Goal: Information Seeking & Learning: Learn about a topic

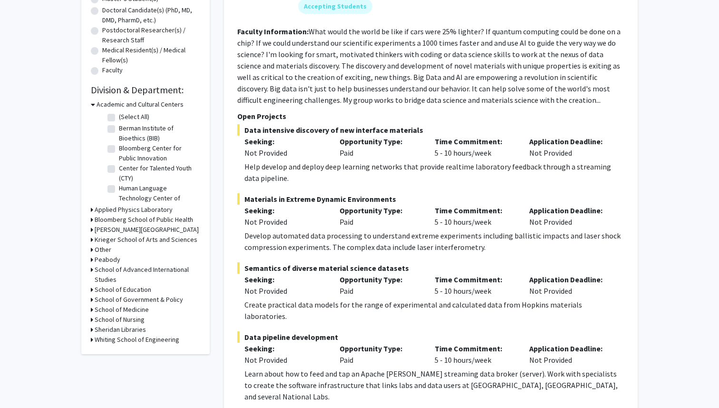
scroll to position [211, 0]
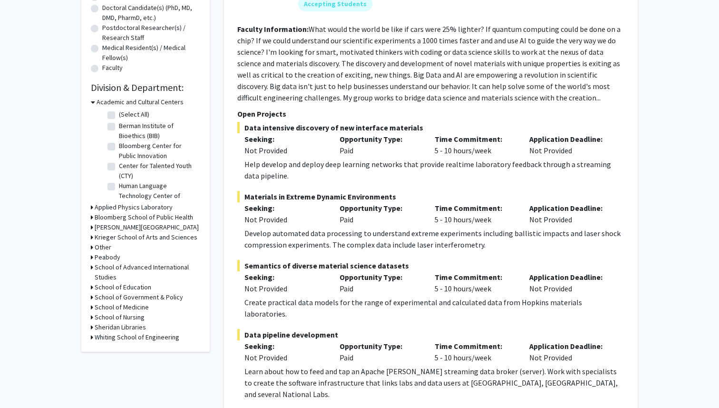
click at [148, 225] on h3 "[PERSON_NAME][GEOGRAPHIC_DATA]" at bounding box center [147, 227] width 104 height 10
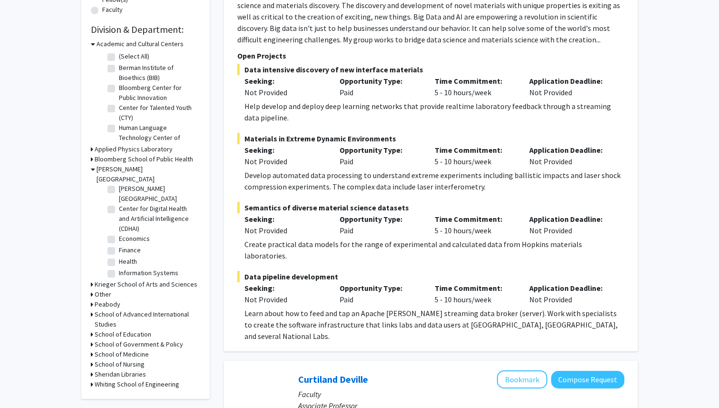
scroll to position [53, 0]
click at [119, 229] on label "Economics" at bounding box center [134, 234] width 31 height 10
click at [119, 229] on input "Economics" at bounding box center [122, 232] width 6 height 6
checkbox input "true"
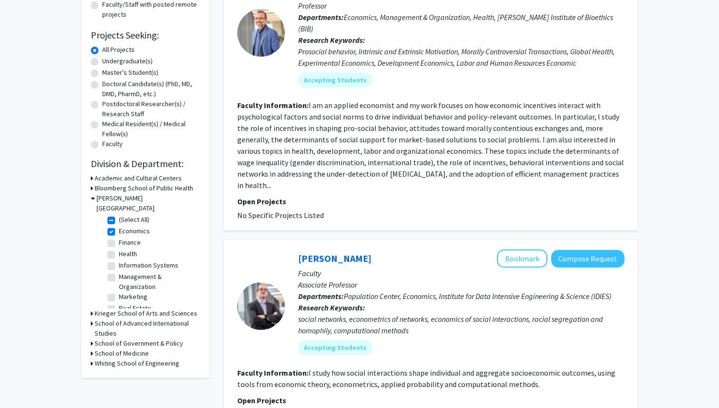
scroll to position [143, 0]
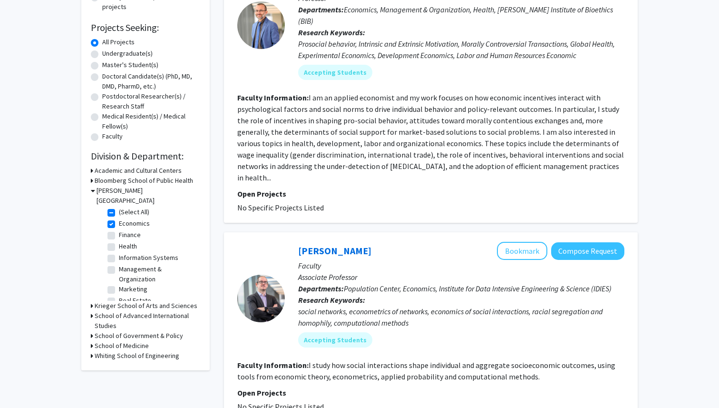
click at [119, 230] on label "Finance" at bounding box center [130, 235] width 22 height 10
click at [119, 230] on input "Finance" at bounding box center [122, 233] width 6 height 6
checkbox input "true"
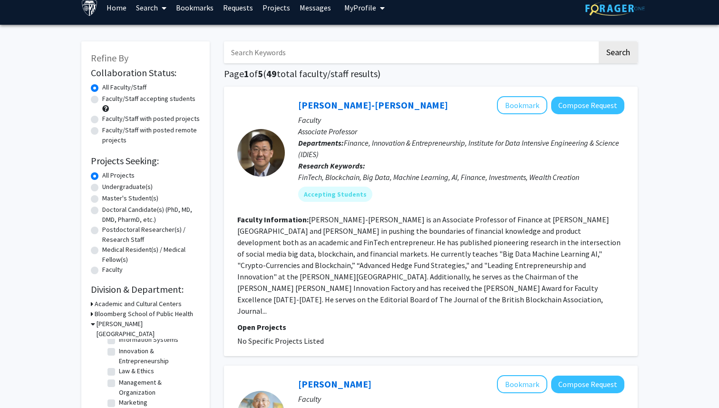
scroll to position [6, 0]
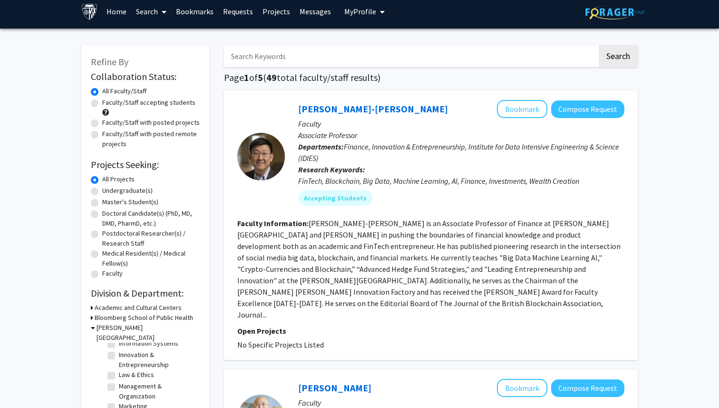
click at [286, 312] on fg-search-faculty "Jim Kyung-Soo Liew Bookmark Compose Request Faculty Associate Professor Departm…" at bounding box center [430, 225] width 387 height 250
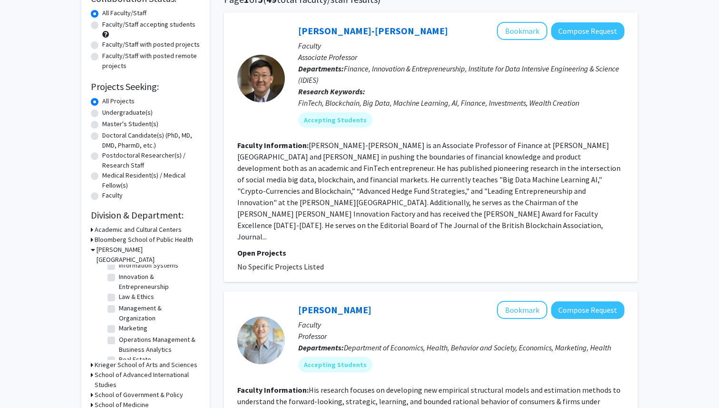
scroll to position [63, 0]
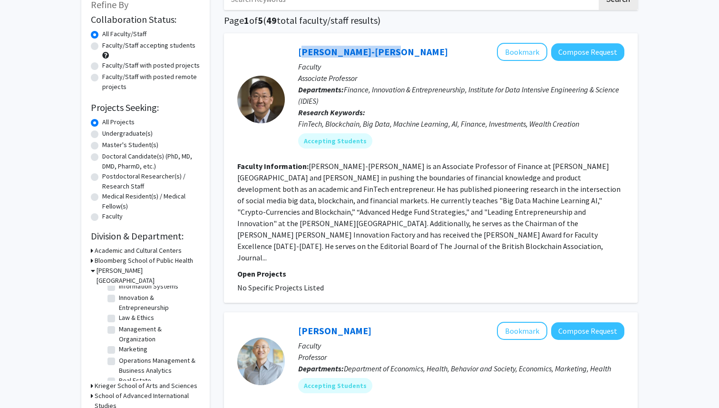
drag, startPoint x: 384, startPoint y: 53, endPoint x: 293, endPoint y: 54, distance: 91.4
click at [293, 54] on div "Jim Kyung-Soo Liew Bookmark Compose Request Faculty Associate Professor Departm…" at bounding box center [455, 99] width 340 height 113
copy link "[PERSON_NAME]-[PERSON_NAME]"
click at [350, 49] on link "[PERSON_NAME]-[PERSON_NAME]" at bounding box center [373, 52] width 150 height 12
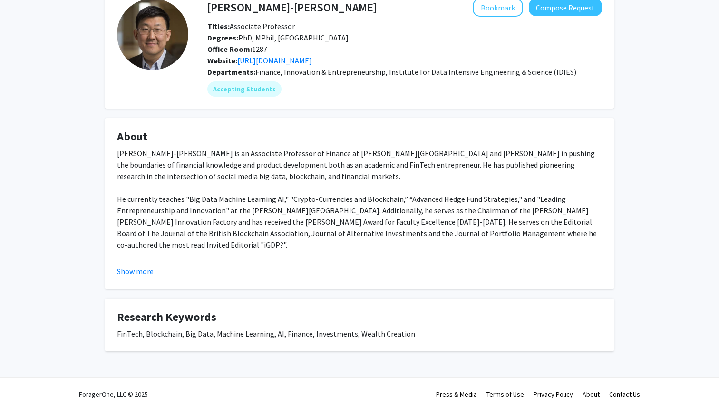
scroll to position [57, 0]
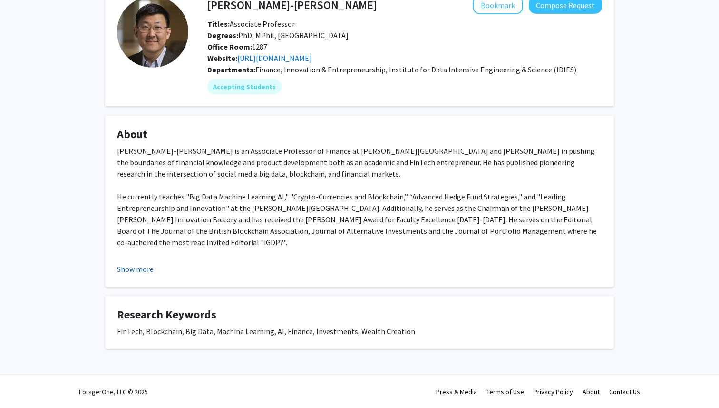
click at [131, 269] on button "Show more" at bounding box center [135, 268] width 37 height 11
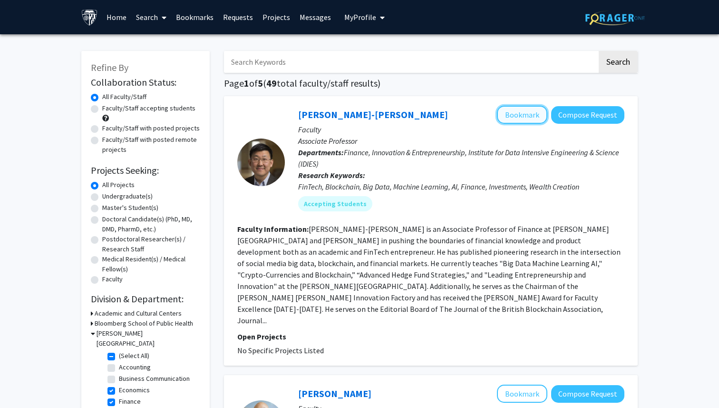
click at [540, 112] on button "Bookmark" at bounding box center [522, 115] width 50 height 18
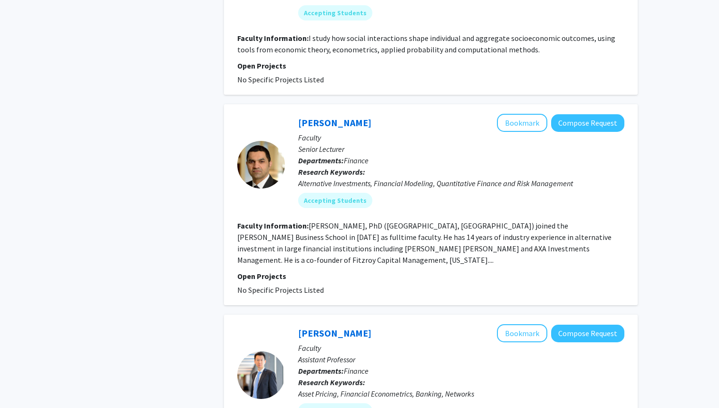
scroll to position [1380, 0]
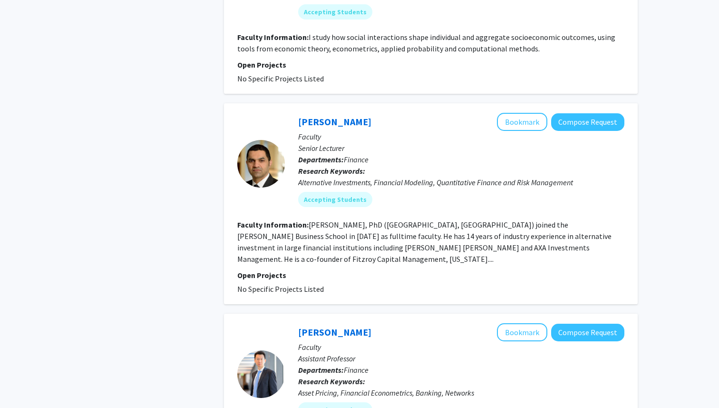
click at [256, 225] on fg-read-more "[PERSON_NAME], PhD ([GEOGRAPHIC_DATA], [GEOGRAPHIC_DATA]) joined the [PERSON_NA…" at bounding box center [424, 242] width 374 height 44
click at [330, 116] on link "[PERSON_NAME]" at bounding box center [334, 122] width 73 height 12
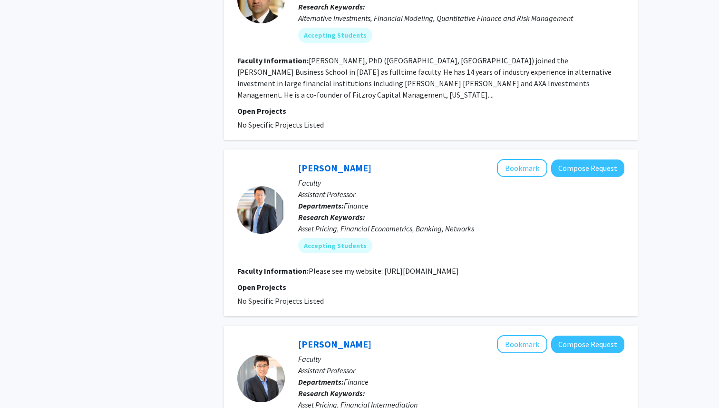
scroll to position [1545, 0]
click at [321, 161] on link "[PERSON_NAME]" at bounding box center [334, 167] width 73 height 12
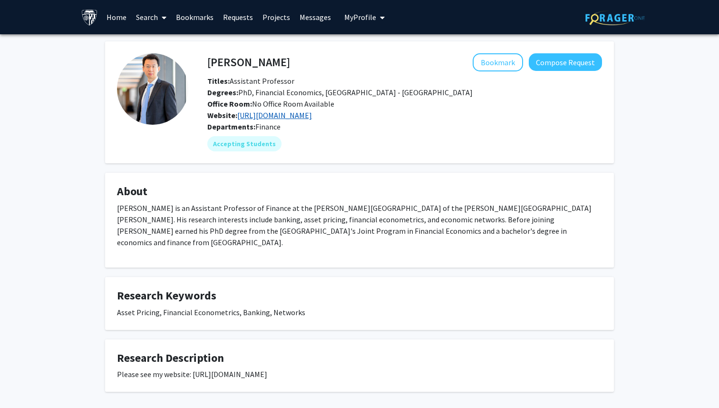
click at [297, 114] on link "https://www.suyinan.com/" at bounding box center [274, 115] width 75 height 10
click at [491, 61] on button "Bookmark" at bounding box center [498, 62] width 50 height 18
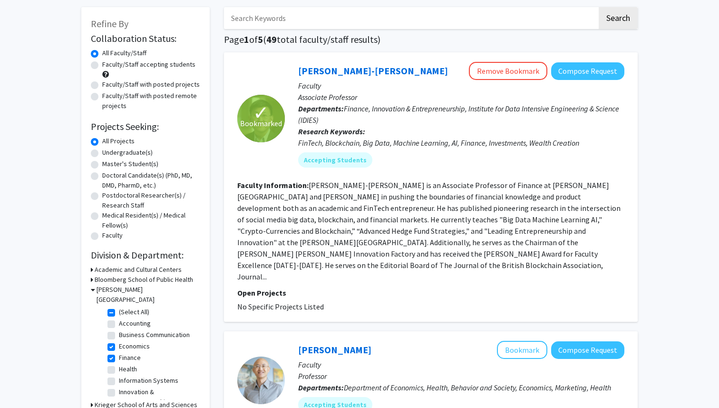
scroll to position [49, 0]
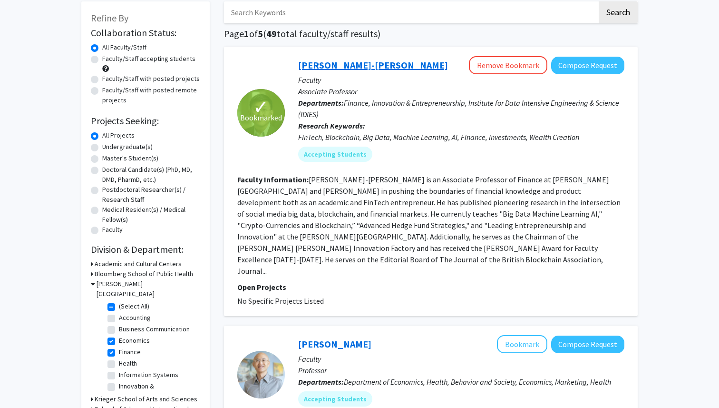
click at [352, 69] on link "[PERSON_NAME]-[PERSON_NAME]" at bounding box center [373, 65] width 150 height 12
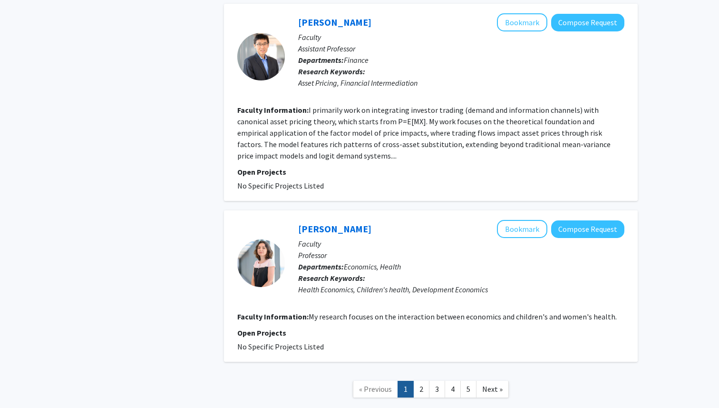
scroll to position [1859, 0]
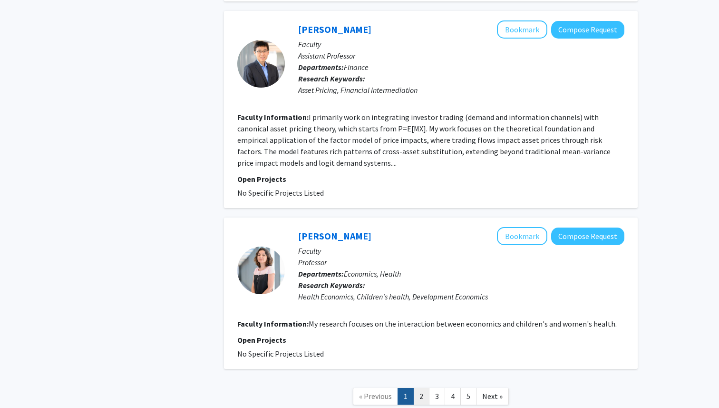
click at [421, 388] on link "2" at bounding box center [421, 396] width 16 height 17
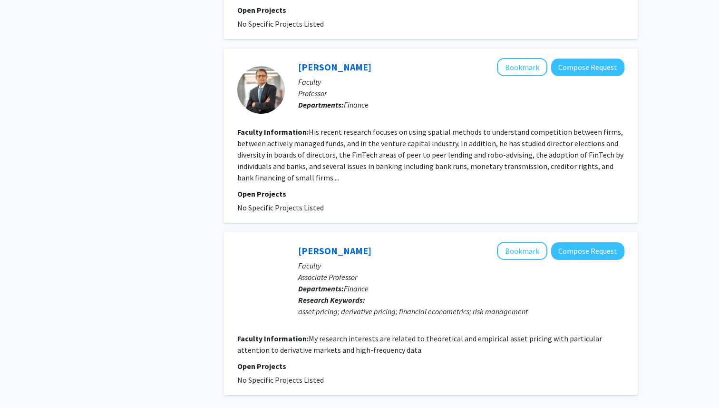
scroll to position [1735, 0]
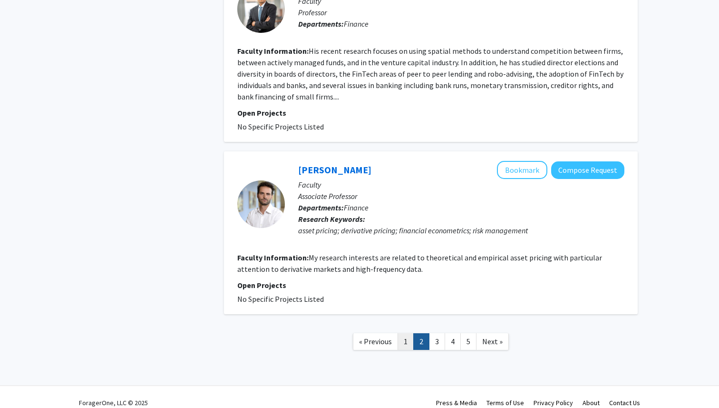
click at [406, 333] on link "1" at bounding box center [406, 341] width 16 height 17
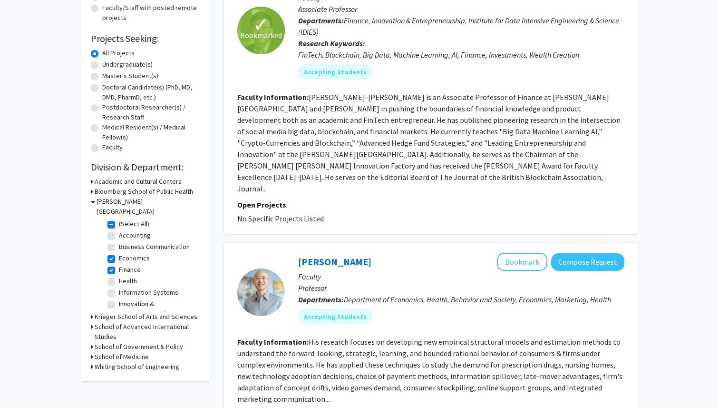
scroll to position [183, 0]
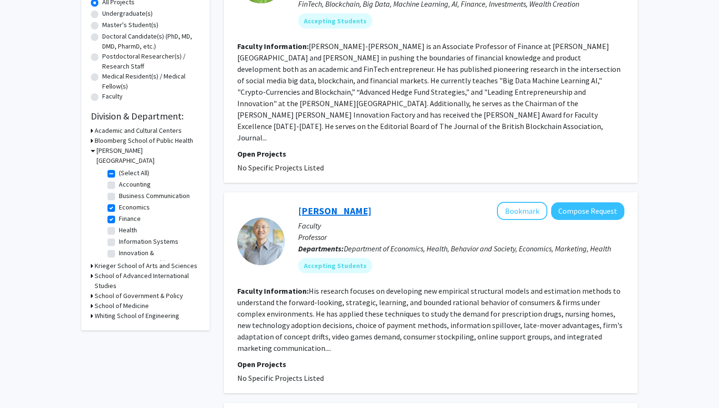
click at [322, 205] on link "[PERSON_NAME]" at bounding box center [334, 211] width 73 height 12
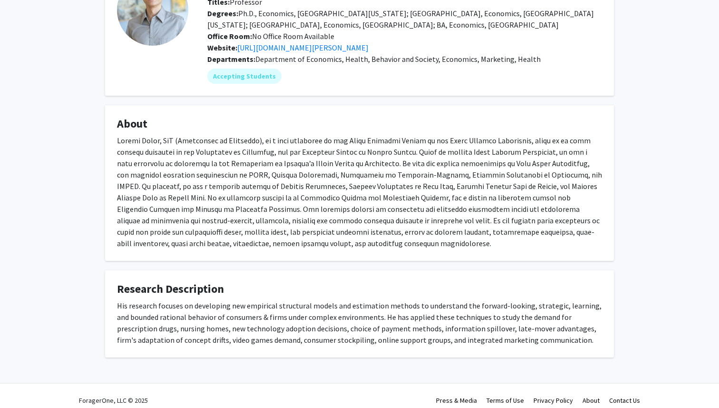
scroll to position [83, 0]
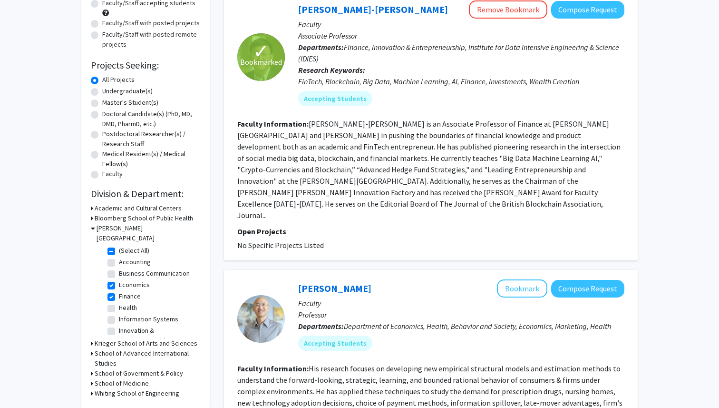
scroll to position [109, 0]
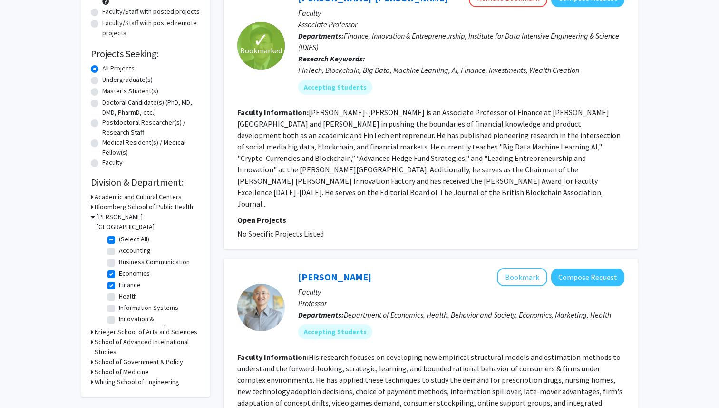
scroll to position [144, 0]
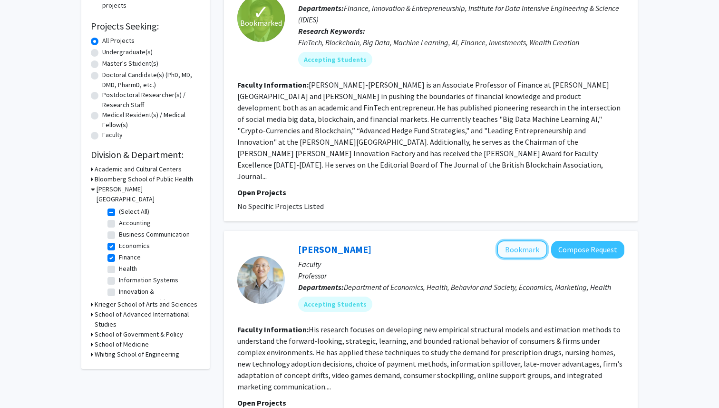
click at [534, 240] on button "Bookmark" at bounding box center [522, 249] width 50 height 18
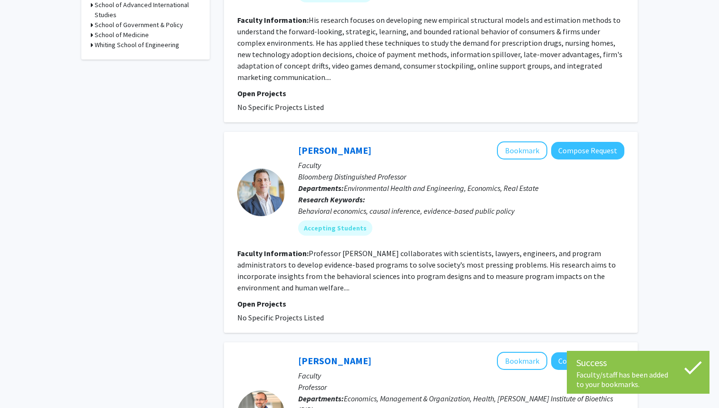
scroll to position [457, 0]
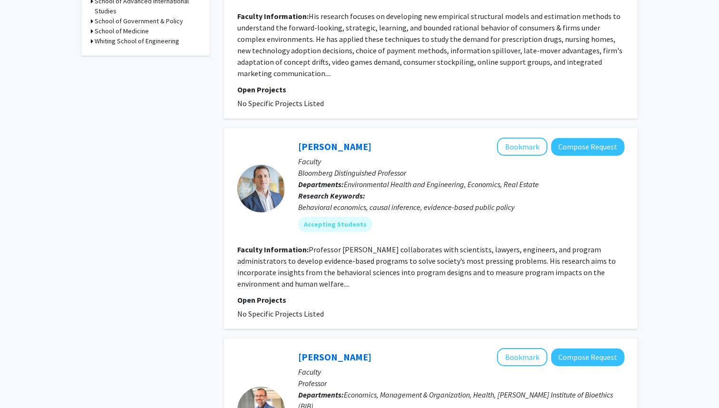
click at [500, 267] on section "Faculty Information: Professor Paul Ferraro collaborates with scientists, lawye…" at bounding box center [430, 267] width 387 height 46
click at [325, 140] on link "[PERSON_NAME]" at bounding box center [334, 146] width 73 height 12
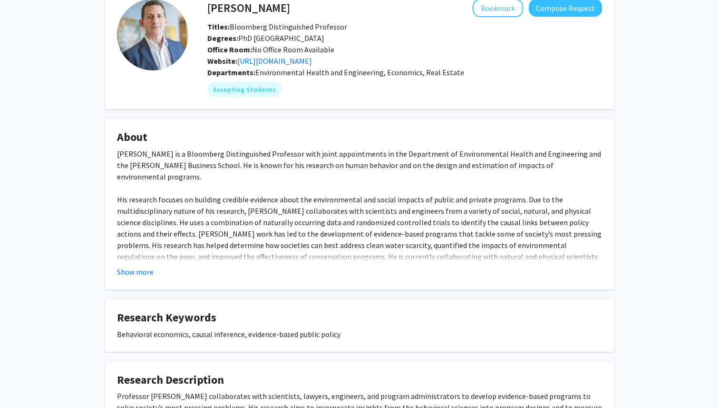
scroll to position [56, 0]
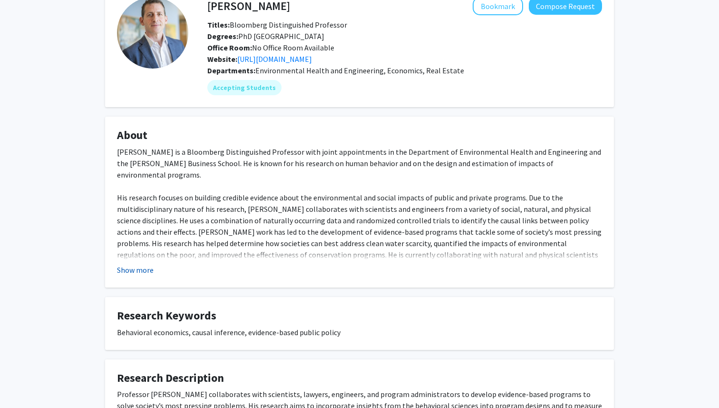
click at [121, 269] on button "Show more" at bounding box center [135, 269] width 37 height 11
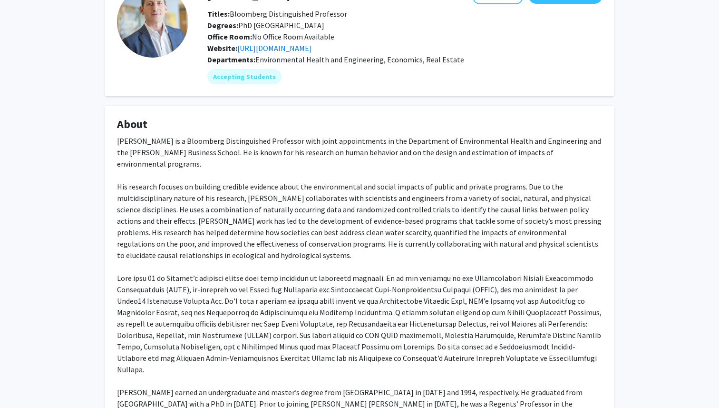
scroll to position [68, 0]
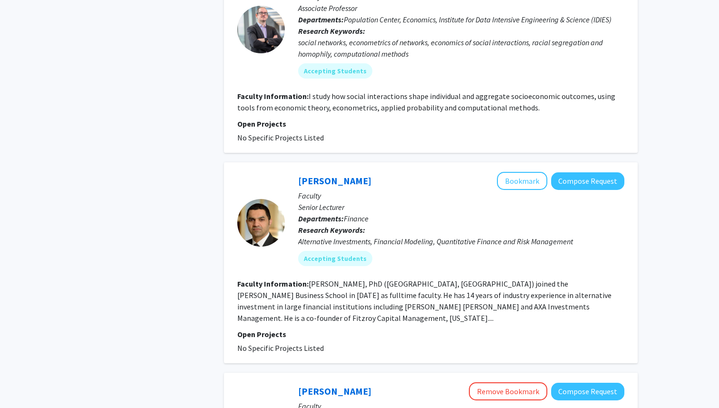
scroll to position [1325, 0]
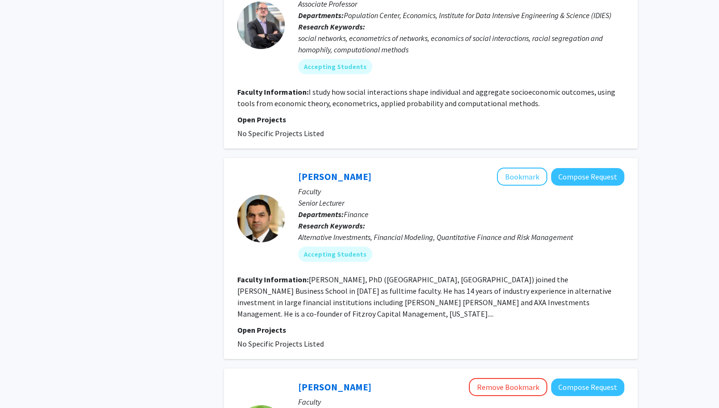
click at [331, 237] on fg-search-faculty "Ahmad Ajakh Bookmark Compose Request Faculty Senior Lecturer Departments: Finan…" at bounding box center [430, 258] width 387 height 182
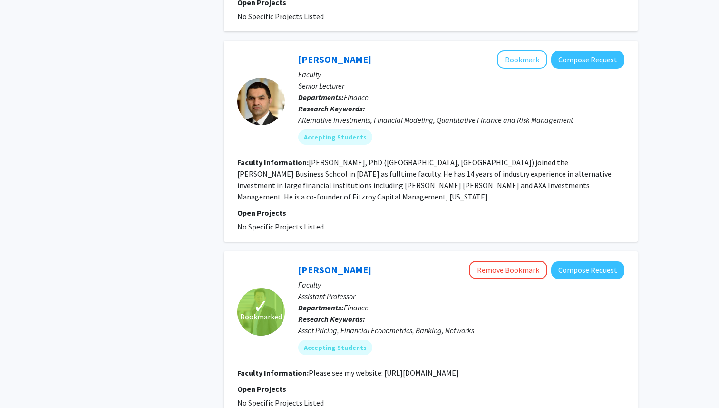
scroll to position [1341, 0]
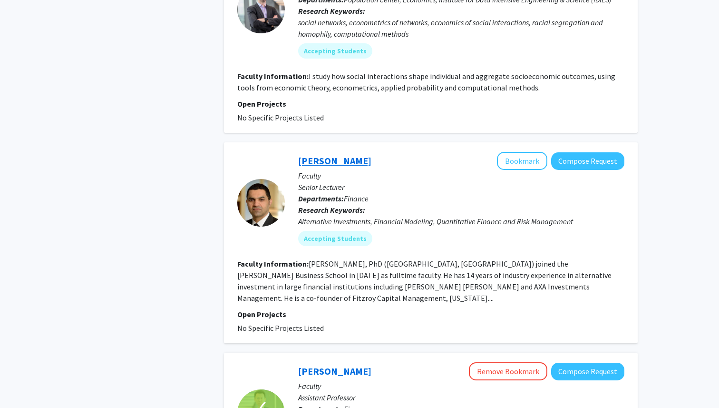
click at [317, 155] on link "[PERSON_NAME]" at bounding box center [334, 161] width 73 height 12
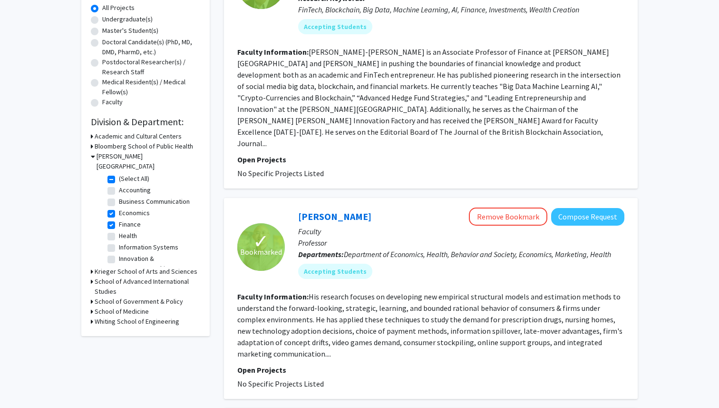
scroll to position [181, 0]
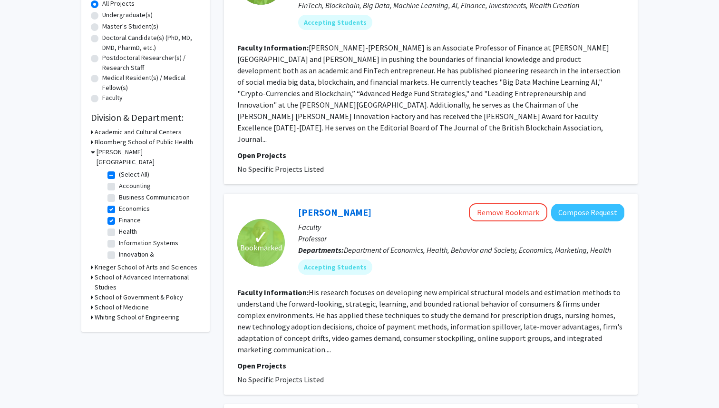
click at [171, 272] on h3 "School of Advanced International Studies" at bounding box center [148, 282] width 106 height 20
click at [95, 272] on div "School of Advanced International Studies" at bounding box center [145, 282] width 109 height 20
click at [98, 272] on h3 "School of Advanced International Studies" at bounding box center [149, 282] width 104 height 20
click at [113, 262] on h3 "Krieger School of Arts and Sciences" at bounding box center [146, 267] width 103 height 10
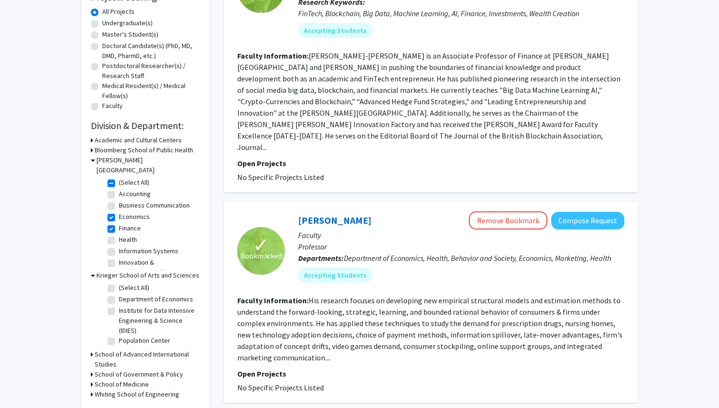
scroll to position [201, 0]
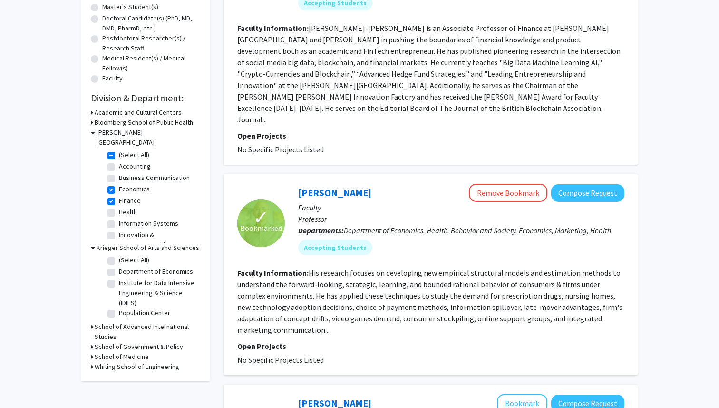
click at [119, 266] on label "Department of Economics" at bounding box center [156, 271] width 74 height 10
click at [119, 266] on input "Department of Economics" at bounding box center [122, 269] width 6 height 6
checkbox input "true"
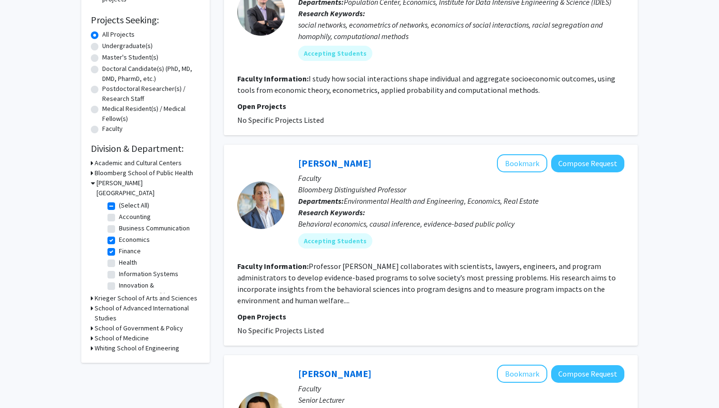
scroll to position [220, 0]
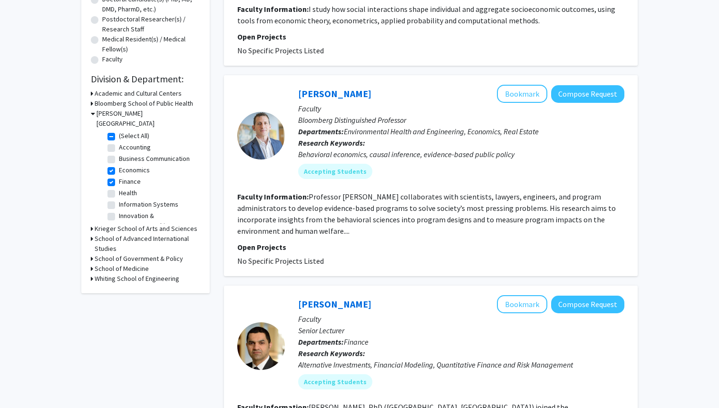
click at [175, 224] on h3 "Krieger School of Arts and Sciences" at bounding box center [146, 229] width 103 height 10
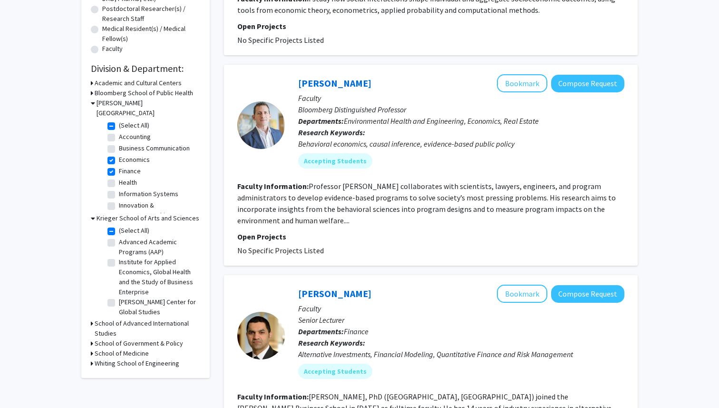
scroll to position [241, 0]
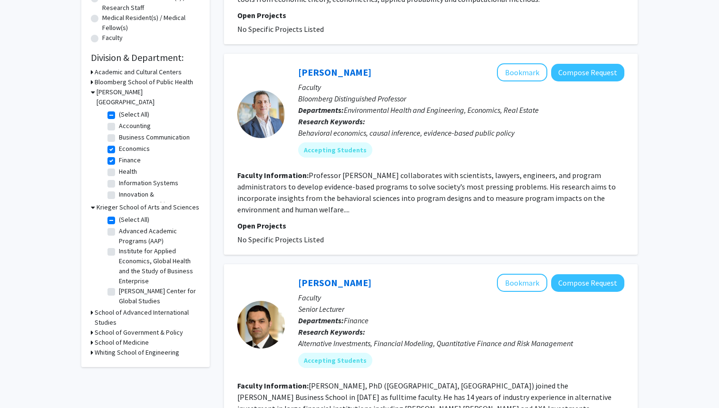
click at [145, 307] on h3 "School of Advanced International Studies" at bounding box center [148, 317] width 106 height 20
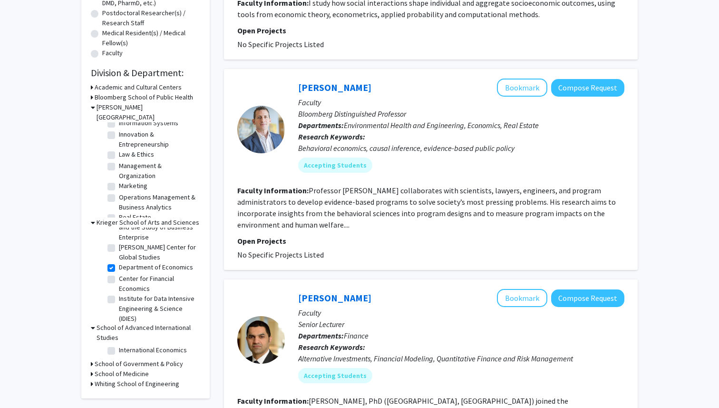
scroll to position [58, 0]
click at [119, 275] on label "Center for Financial Economics" at bounding box center [158, 285] width 79 height 20
click at [119, 275] on input "Center for Financial Economics" at bounding box center [122, 278] width 6 height 6
checkbox input "true"
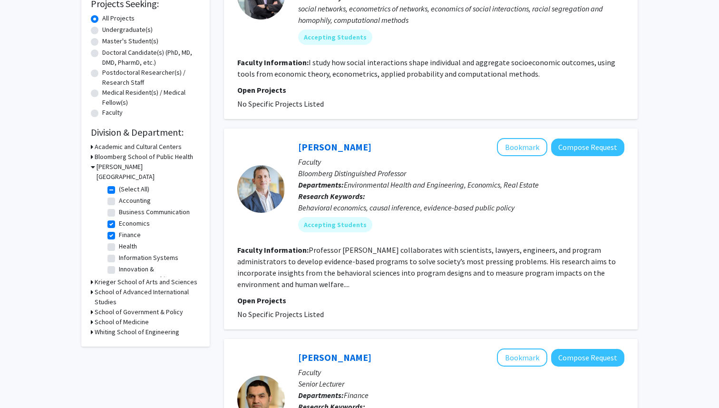
scroll to position [177, 0]
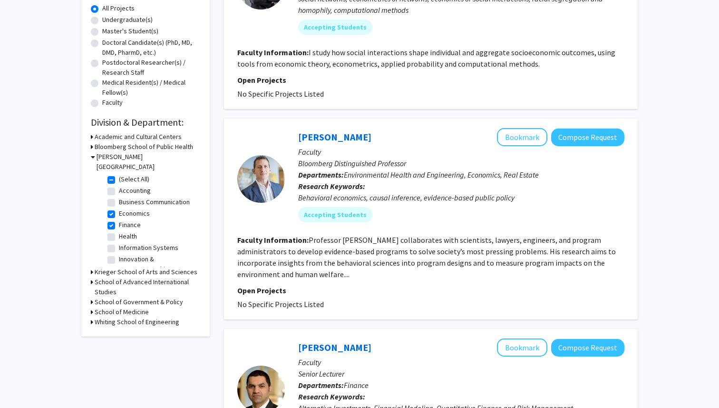
click at [122, 267] on h3 "Krieger School of Arts and Sciences" at bounding box center [146, 272] width 103 height 10
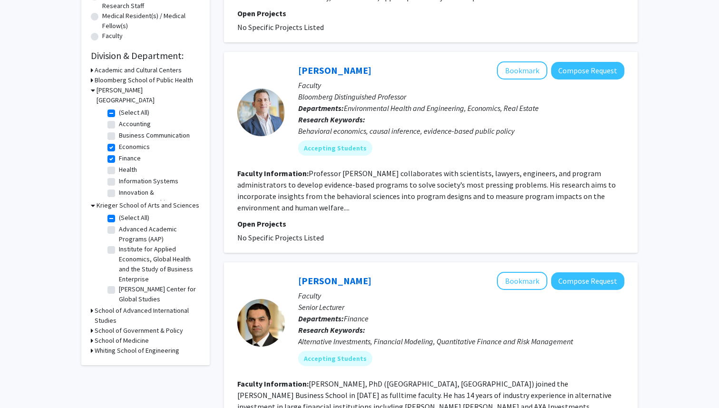
scroll to position [259, 0]
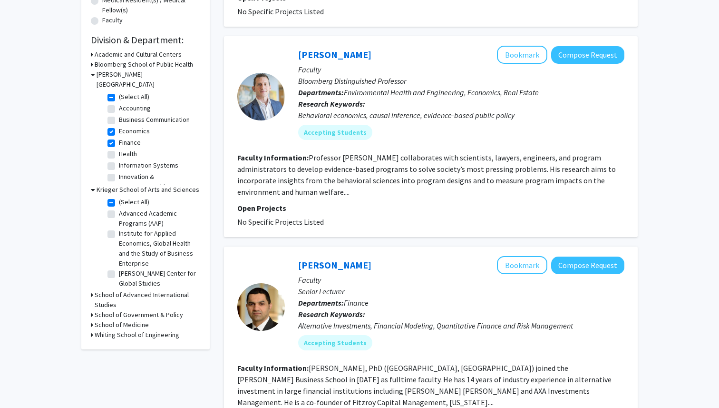
click at [91, 290] on div "School of Advanced International Studies" at bounding box center [145, 300] width 109 height 20
click at [91, 290] on icon at bounding box center [92, 295] width 2 height 10
click at [119, 312] on label "International Economics" at bounding box center [153, 317] width 68 height 10
click at [119, 312] on input "International Economics" at bounding box center [122, 315] width 6 height 6
checkbox input "true"
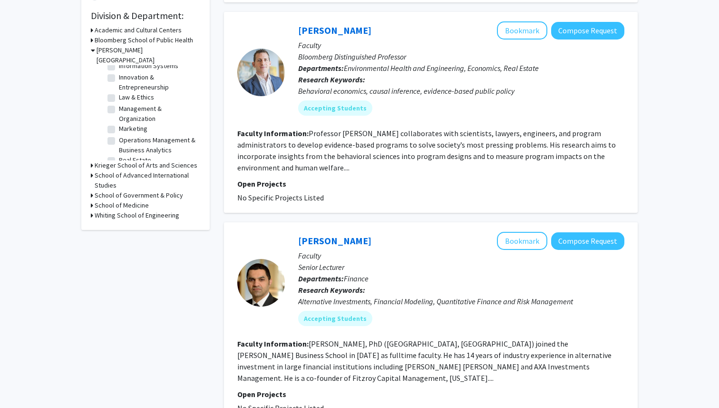
scroll to position [291, 0]
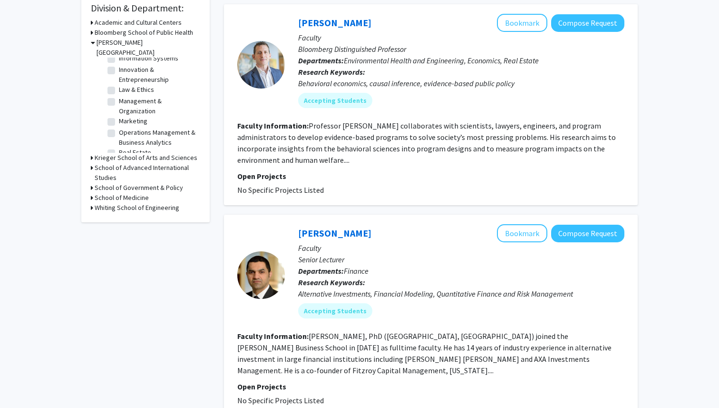
click at [95, 163] on h3 "School of Advanced International Studies" at bounding box center [148, 173] width 106 height 20
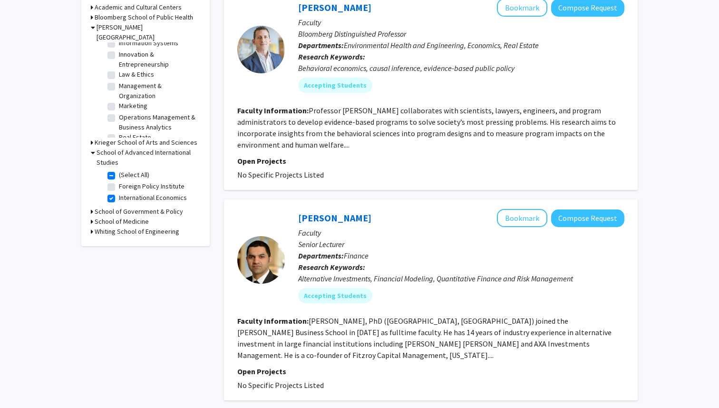
scroll to position [307, 0]
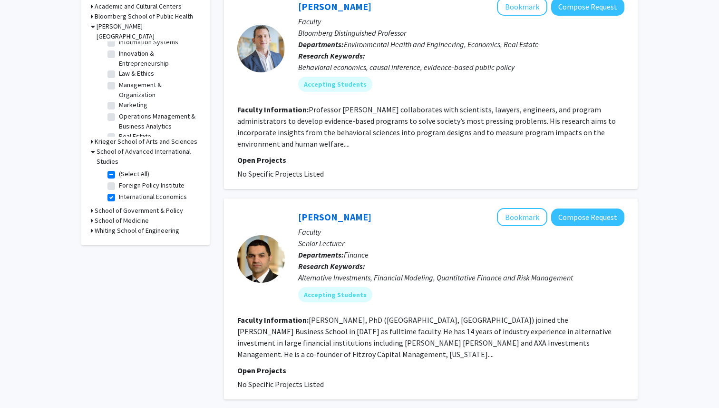
click at [119, 180] on label "Foreign Policy Institute" at bounding box center [152, 185] width 66 height 10
click at [119, 180] on input "Foreign Policy Institute" at bounding box center [122, 183] width 6 height 6
checkbox input "true"
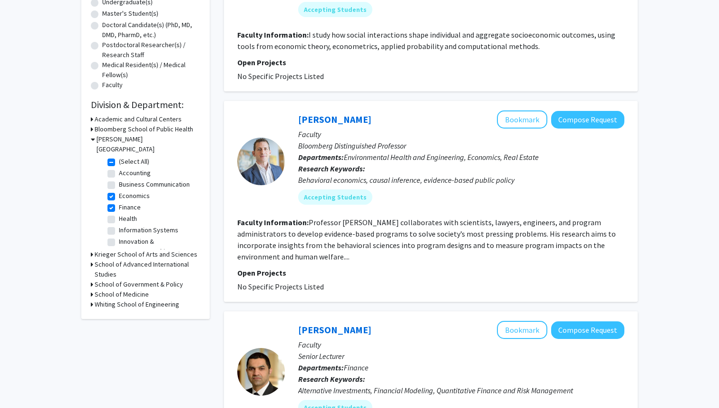
scroll to position [294, 0]
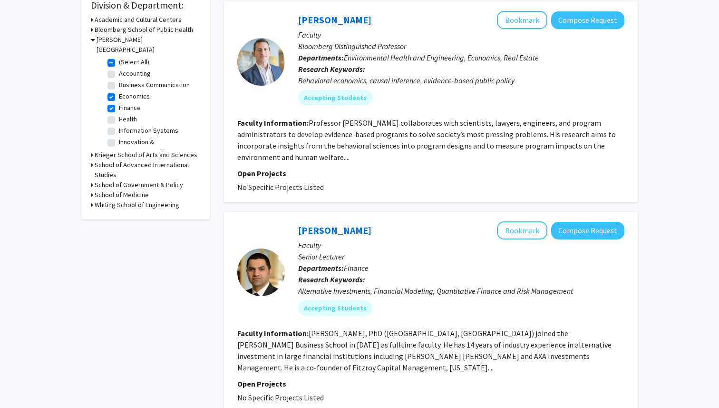
click at [93, 180] on div "School of Government & Policy" at bounding box center [145, 185] width 109 height 10
click at [95, 180] on h3 "School of Government & Policy" at bounding box center [139, 185] width 88 height 10
click at [92, 180] on icon at bounding box center [93, 185] width 4 height 10
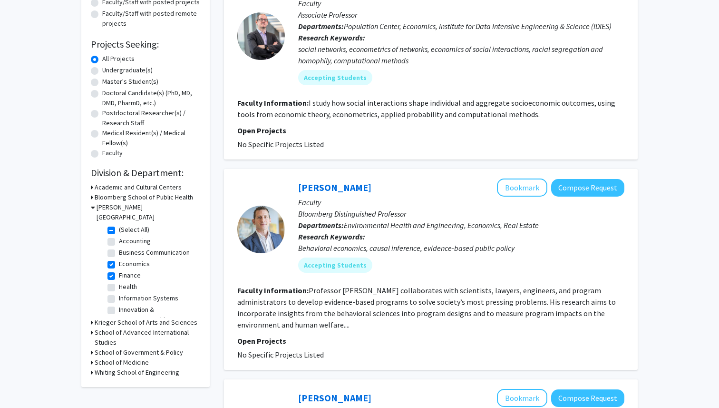
scroll to position [0, 0]
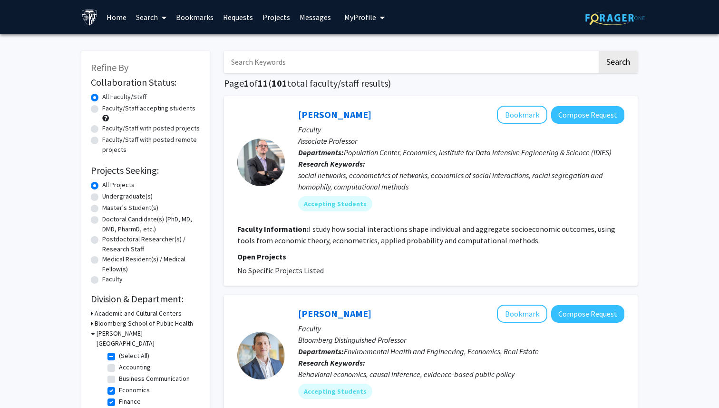
click at [102, 195] on label "Undergraduate(s)" at bounding box center [127, 196] width 50 height 10
click at [102, 195] on input "Undergraduate(s)" at bounding box center [105, 194] width 6 height 6
radio input "true"
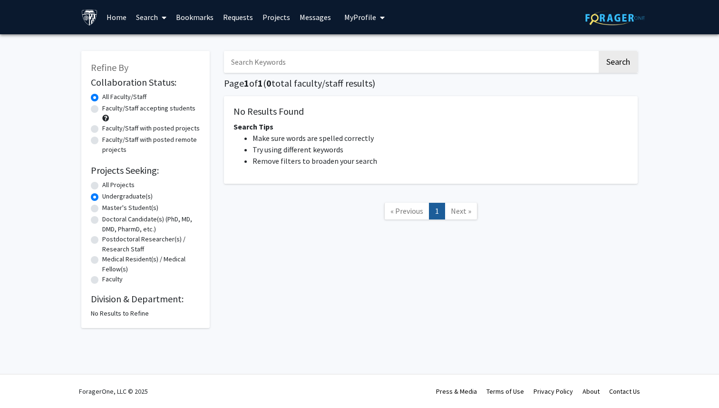
click at [102, 211] on label "Master's Student(s)" at bounding box center [130, 208] width 56 height 10
click at [102, 209] on input "Master's Student(s)" at bounding box center [105, 206] width 6 height 6
radio input "true"
click at [102, 219] on label "Doctoral Candidate(s) (PhD, MD, DMD, PharmD, etc.)" at bounding box center [151, 224] width 98 height 20
click at [102, 219] on input "Doctoral Candidate(s) (PhD, MD, DMD, PharmD, etc.)" at bounding box center [105, 217] width 6 height 6
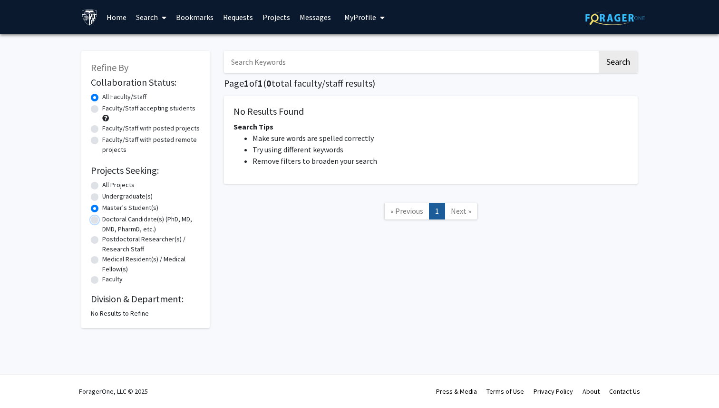
radio input "true"
click at [99, 229] on div "Doctoral Candidate(s) (PhD, MD, DMD, PharmD, etc.)" at bounding box center [145, 224] width 109 height 20
click at [99, 236] on div "Postdoctoral Researcher(s) / Research Staff" at bounding box center [145, 244] width 109 height 20
click at [102, 237] on label "Postdoctoral Researcher(s) / Research Staff" at bounding box center [151, 244] width 98 height 20
click at [102, 237] on input "Postdoctoral Researcher(s) / Research Staff" at bounding box center [105, 237] width 6 height 6
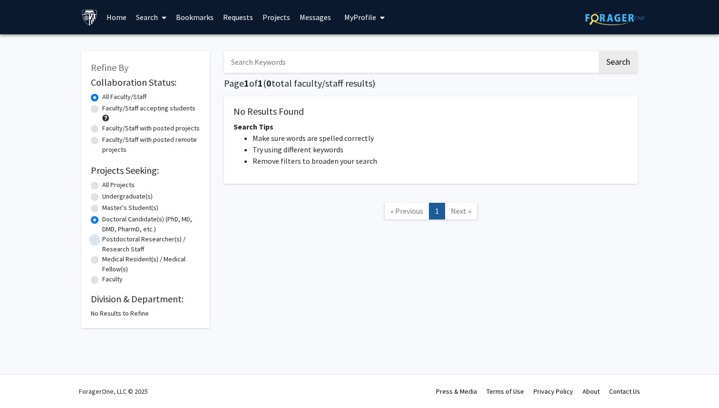
radio input "true"
click at [102, 258] on label "Medical Resident(s) / Medical Fellow(s)" at bounding box center [151, 264] width 98 height 20
click at [102, 258] on input "Medical Resident(s) / Medical Fellow(s)" at bounding box center [105, 257] width 6 height 6
radio input "true"
click at [102, 184] on label "All Projects" at bounding box center [118, 185] width 32 height 10
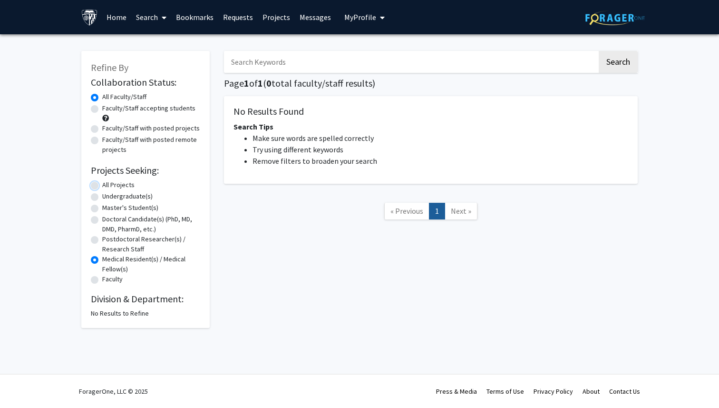
click at [102, 184] on input "All Projects" at bounding box center [105, 183] width 6 height 6
radio input "true"
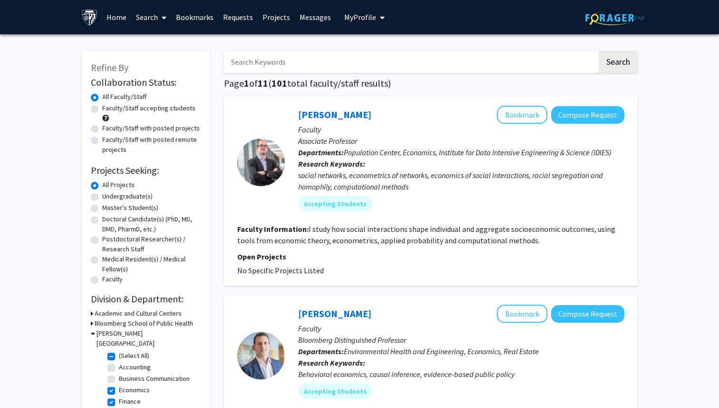
click at [102, 110] on label "Faculty/Staff accepting students" at bounding box center [148, 108] width 93 height 10
click at [102, 109] on input "Faculty/Staff accepting students" at bounding box center [105, 106] width 6 height 6
radio input "true"
click at [199, 21] on link "Bookmarks" at bounding box center [194, 16] width 47 height 33
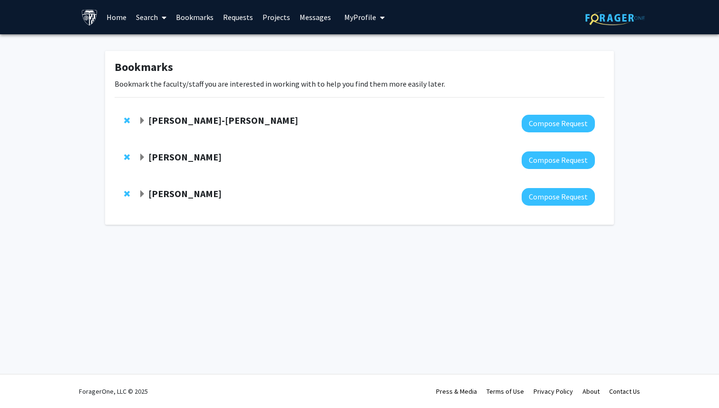
click at [150, 17] on link "Search" at bounding box center [151, 16] width 40 height 33
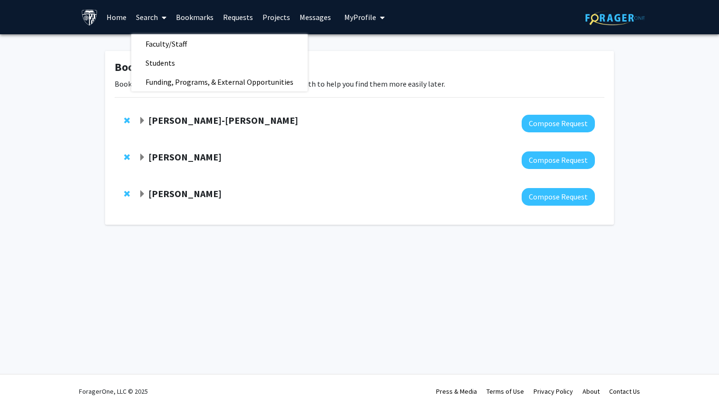
click at [192, 14] on link "Bookmarks" at bounding box center [194, 16] width 47 height 33
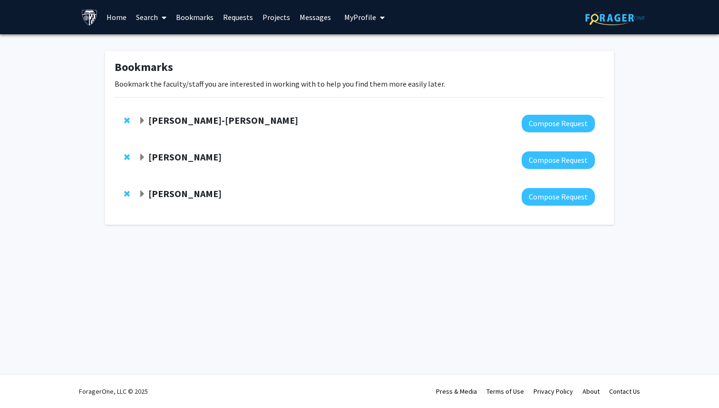
click at [148, 20] on link "Search" at bounding box center [151, 16] width 40 height 33
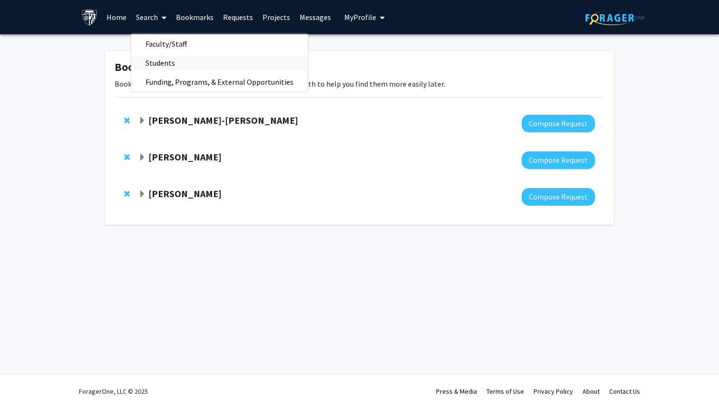
click at [159, 62] on span "Students" at bounding box center [160, 62] width 58 height 19
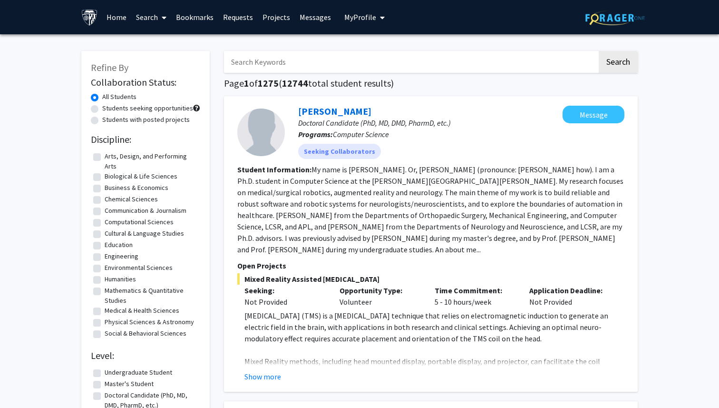
click at [146, 19] on link "Search" at bounding box center [151, 16] width 40 height 33
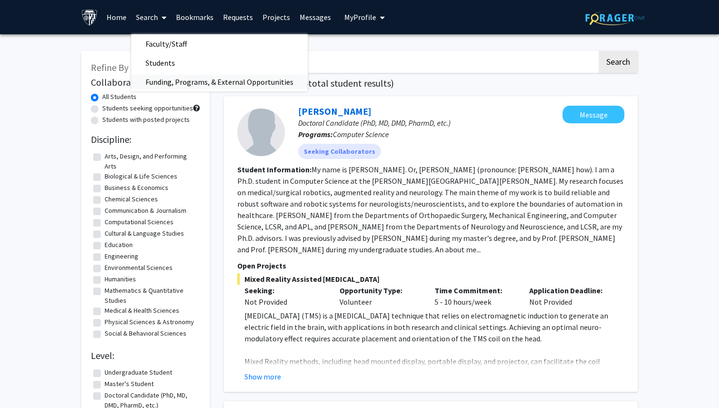
click at [162, 81] on span "Funding, Programs, & External Opportunities" at bounding box center [219, 81] width 177 height 19
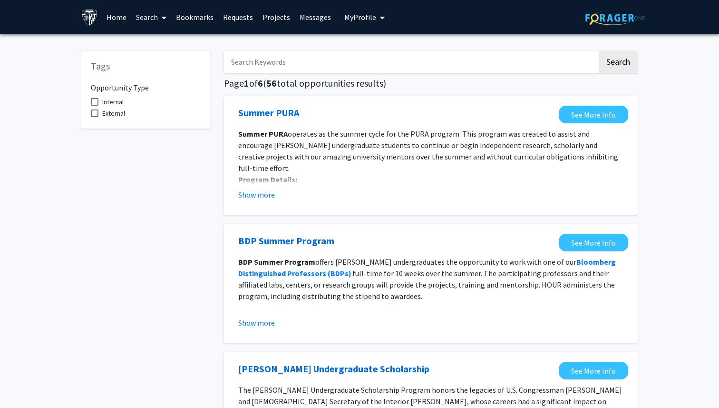
click at [143, 19] on link "Search" at bounding box center [151, 16] width 40 height 33
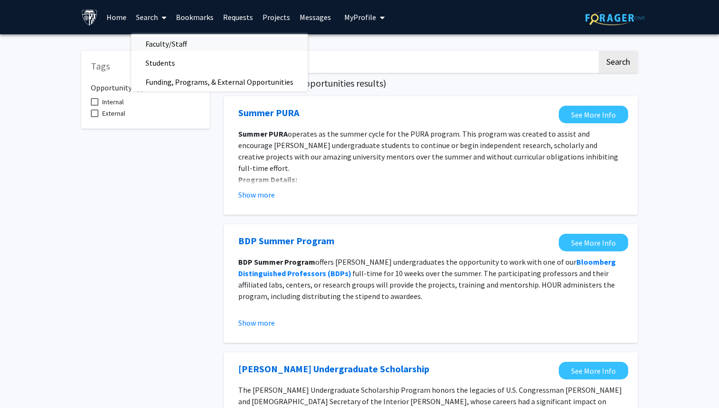
click at [152, 43] on span "Faculty/Staff" at bounding box center [166, 43] width 70 height 19
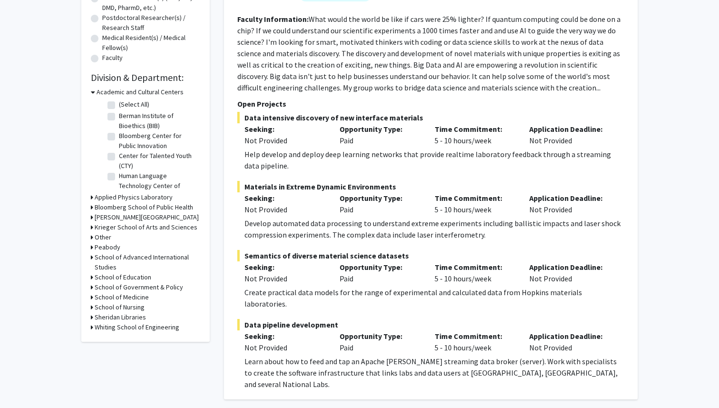
scroll to position [212, 0]
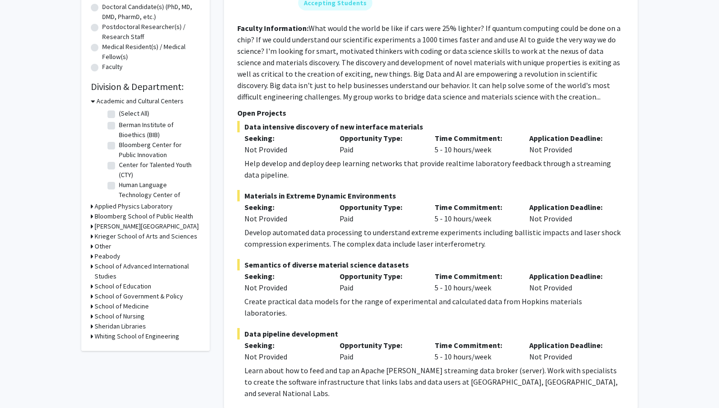
click at [95, 205] on h3 "Applied Physics Laboratory" at bounding box center [134, 206] width 78 height 10
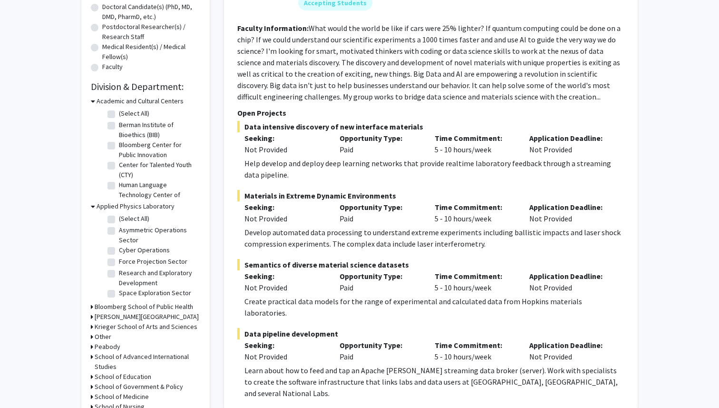
click at [93, 207] on icon at bounding box center [93, 206] width 4 height 10
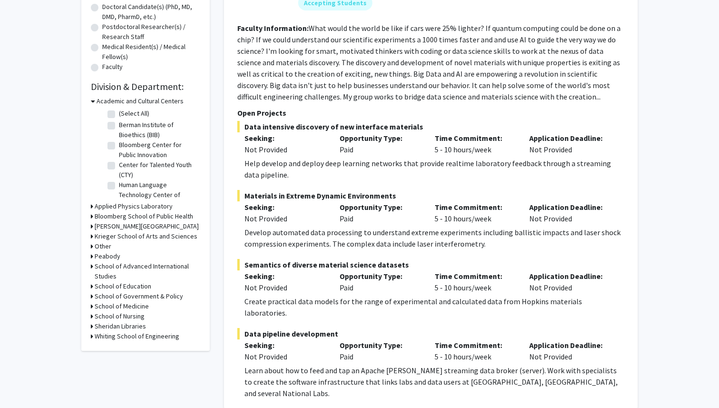
click at [93, 225] on icon at bounding box center [92, 226] width 2 height 10
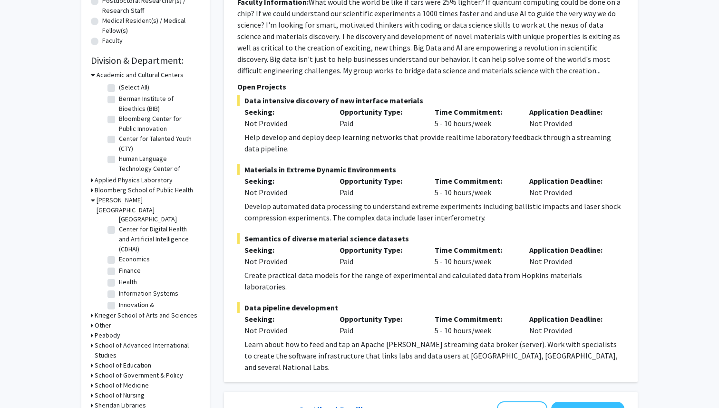
scroll to position [64, 0]
click at [116, 249] on fg-checkbox "Economics Economics" at bounding box center [153, 254] width 90 height 11
click at [119, 249] on label "Economics" at bounding box center [134, 254] width 31 height 10
click at [119, 249] on input "Economics" at bounding box center [122, 252] width 6 height 6
checkbox input "true"
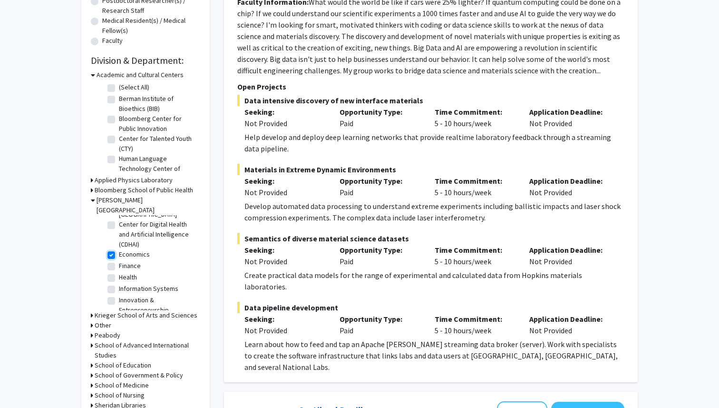
checkbox input "true"
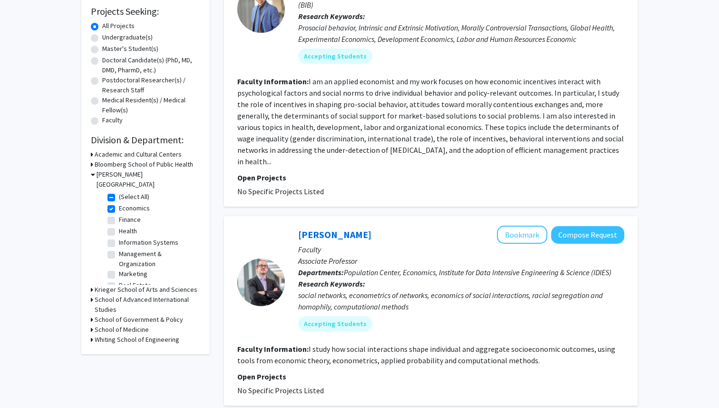
scroll to position [170, 0]
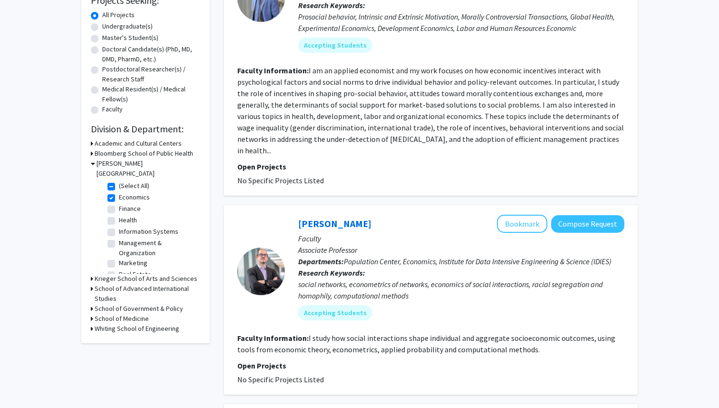
click at [119, 204] on label "Finance" at bounding box center [130, 209] width 22 height 10
click at [119, 204] on input "Finance" at bounding box center [122, 207] width 6 height 6
checkbox input "true"
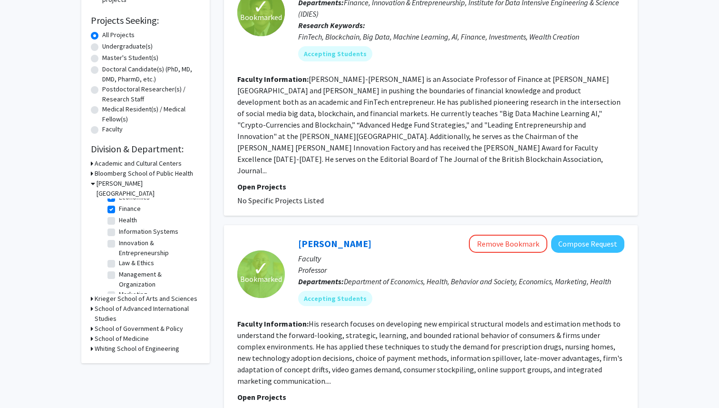
scroll to position [46, 0]
click at [134, 294] on h3 "Krieger School of Arts and Sciences" at bounding box center [146, 299] width 103 height 10
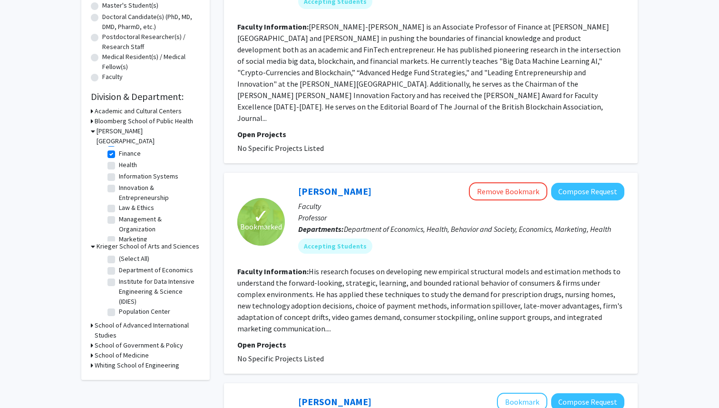
scroll to position [205, 0]
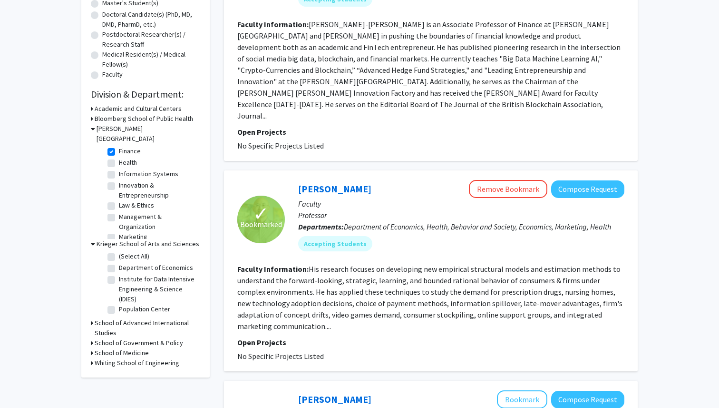
click at [119, 263] on label "Department of Economics" at bounding box center [156, 268] width 74 height 10
click at [119, 263] on input "Department of Economics" at bounding box center [122, 266] width 6 height 6
checkbox input "true"
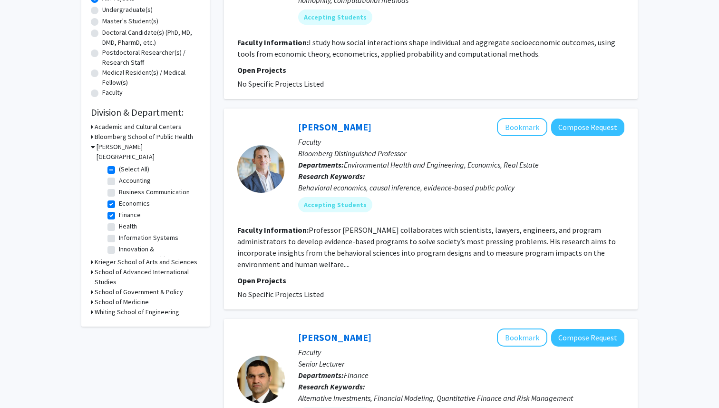
scroll to position [256, 0]
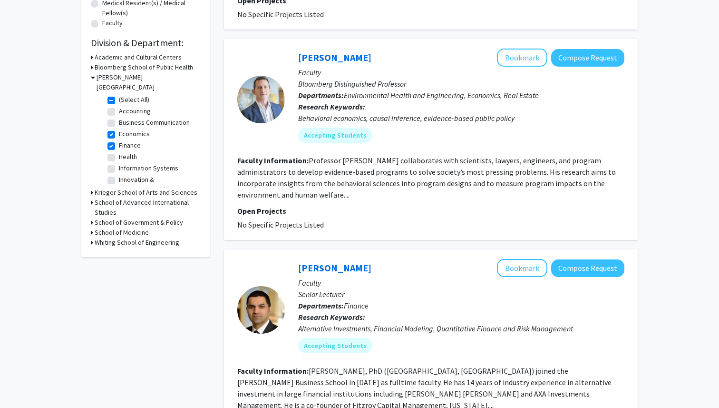
click at [95, 187] on h3 "Krieger School of Arts and Sciences" at bounding box center [146, 192] width 103 height 10
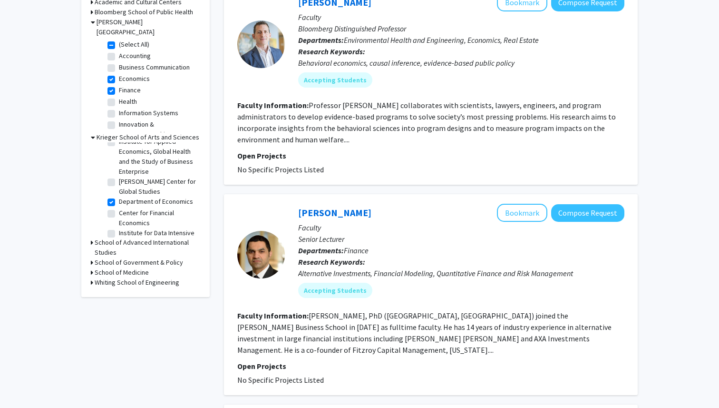
scroll to position [39, 0]
click at [115, 209] on fg-checkbox "Center for Financial Economics Center for Financial Economics" at bounding box center [153, 219] width 90 height 20
click at [119, 209] on label "Center for Financial Economics" at bounding box center [158, 219] width 79 height 20
click at [119, 209] on input "Center for Financial Economics" at bounding box center [122, 212] width 6 height 6
checkbox input "true"
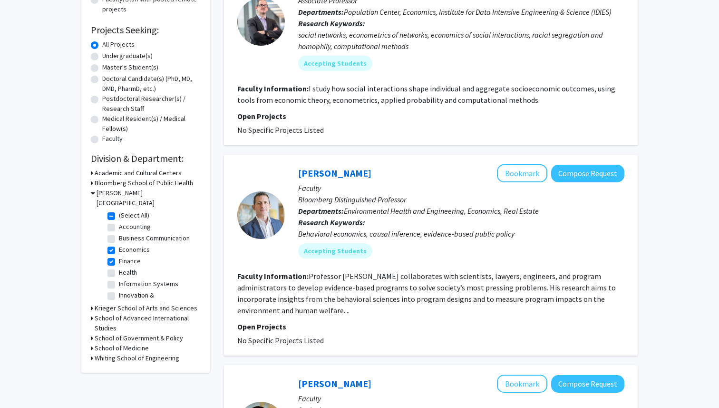
scroll to position [215, 0]
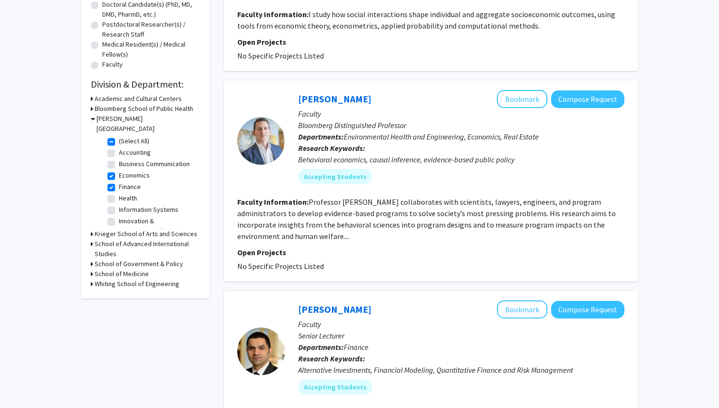
click at [90, 225] on div "Refine By Collaboration Status: Collaboration Status All Faculty/Staff Collabor…" at bounding box center [145, 67] width 128 height 462
click at [96, 229] on h3 "Krieger School of Arts and Sciences" at bounding box center [146, 234] width 103 height 10
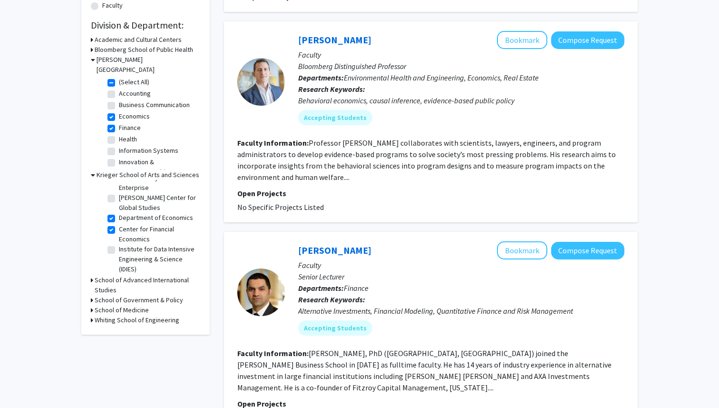
scroll to position [278, 0]
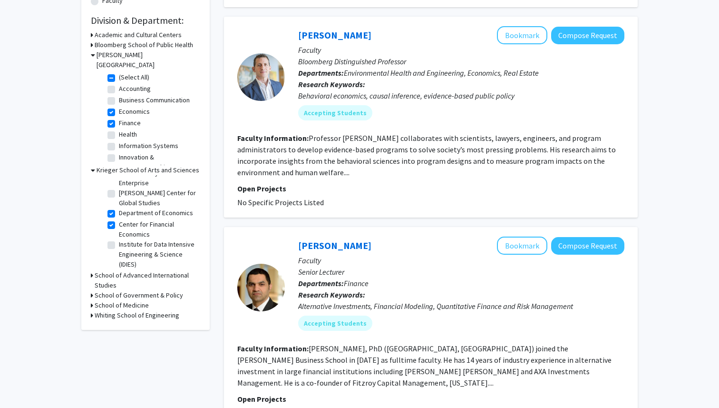
click at [141, 270] on h3 "School of Advanced International Studies" at bounding box center [148, 280] width 106 height 20
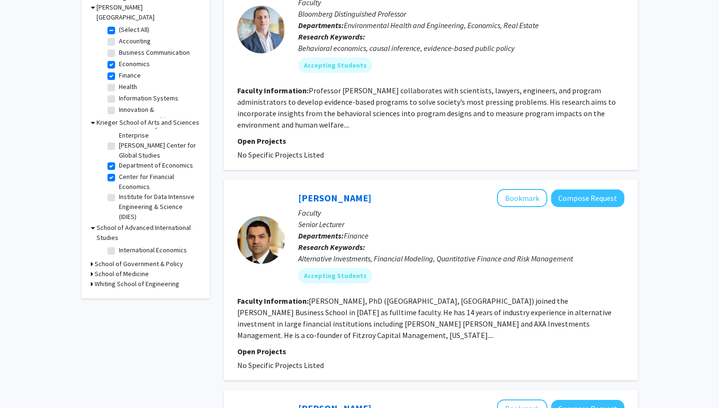
scroll to position [328, 0]
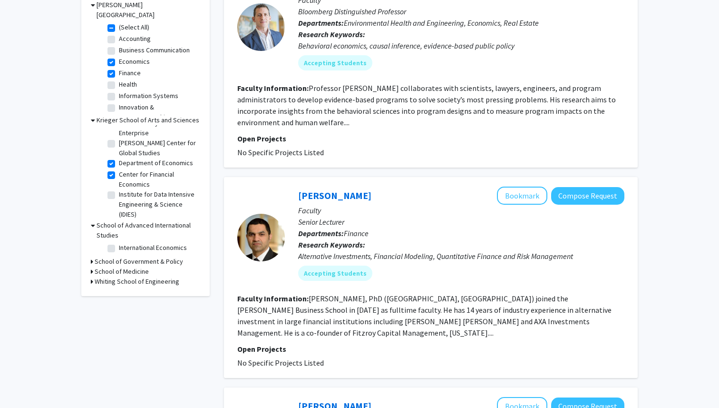
click at [111, 243] on fg-checkbox "International Economics International Economics" at bounding box center [153, 248] width 90 height 11
click at [119, 243] on label "International Economics" at bounding box center [153, 248] width 68 height 10
click at [119, 243] on input "International Economics" at bounding box center [122, 246] width 6 height 6
checkbox input "true"
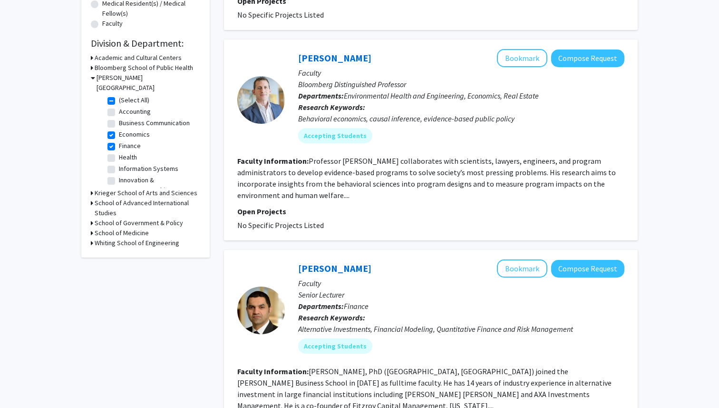
scroll to position [265, 0]
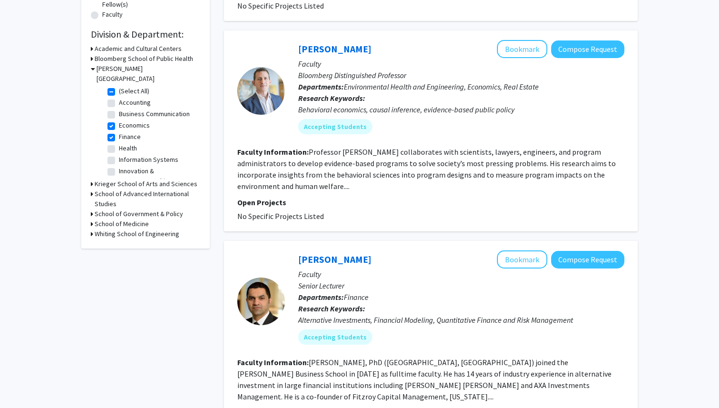
click at [94, 179] on div "Krieger School of Arts and Sciences" at bounding box center [145, 184] width 109 height 10
click at [95, 189] on h3 "School of Advanced International Studies" at bounding box center [148, 199] width 106 height 20
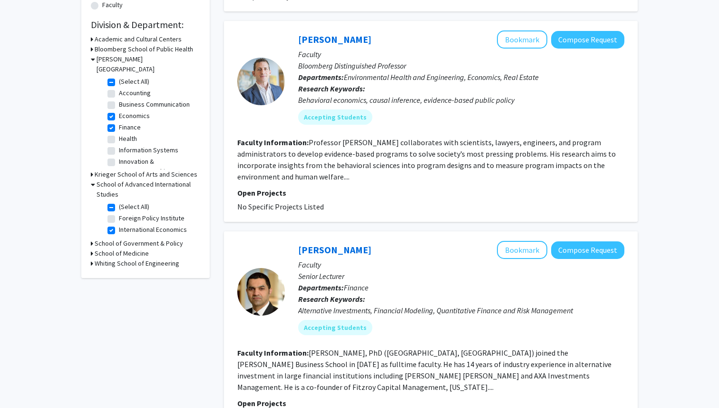
scroll to position [272, 0]
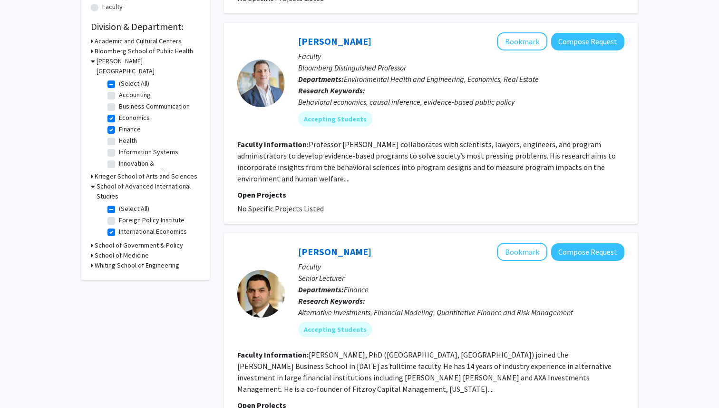
click at [119, 215] on label "Foreign Policy Institute" at bounding box center [152, 220] width 66 height 10
click at [119, 215] on input "Foreign Policy Institute" at bounding box center [122, 218] width 6 height 6
checkbox input "true"
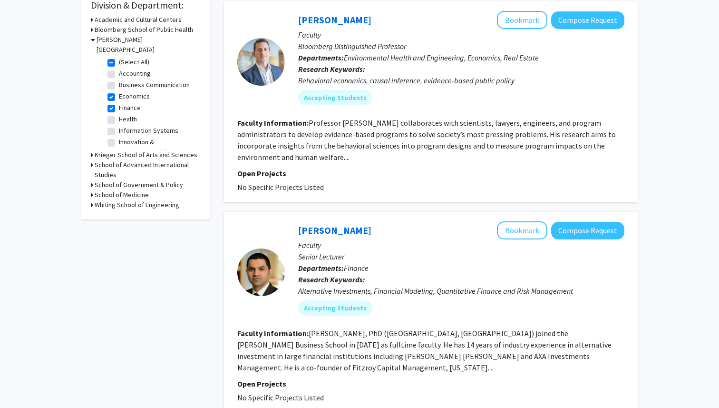
scroll to position [294, 0]
click at [319, 233] on link "[PERSON_NAME]" at bounding box center [334, 230] width 73 height 12
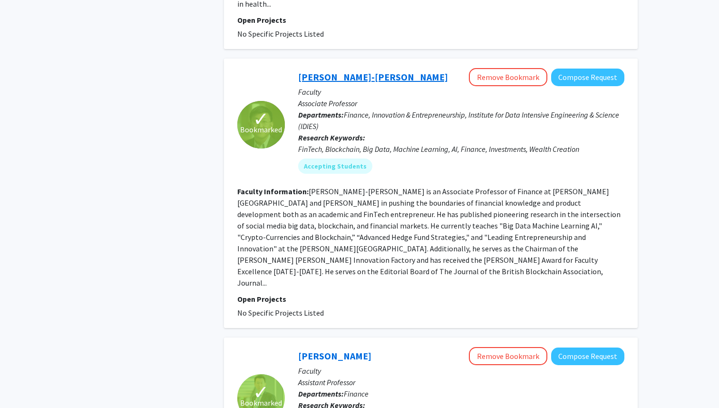
scroll to position [1509, 0]
click at [327, 71] on link "[PERSON_NAME]-[PERSON_NAME]" at bounding box center [373, 77] width 150 height 12
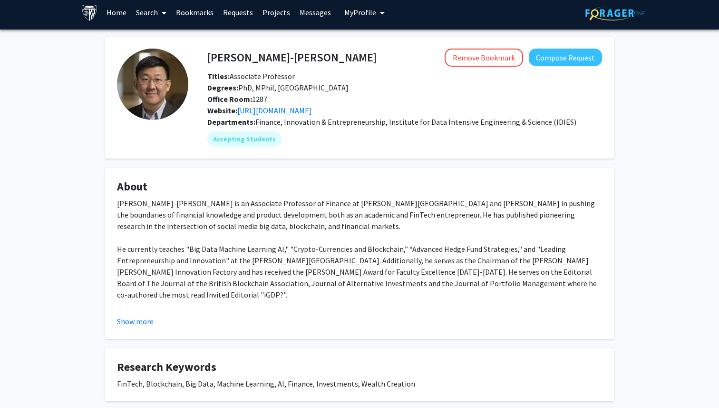
scroll to position [57, 0]
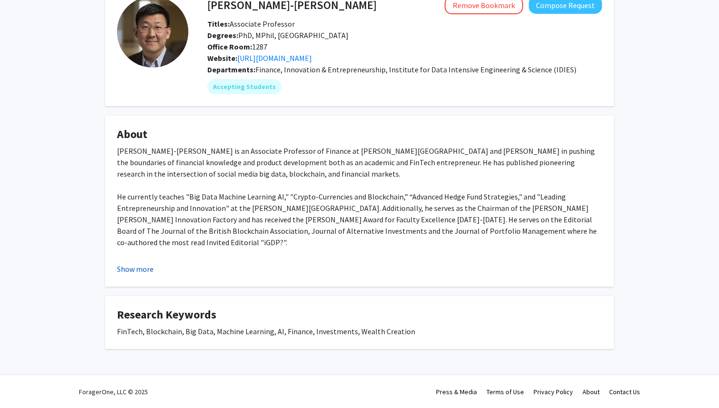
click at [149, 270] on button "Show more" at bounding box center [135, 268] width 37 height 11
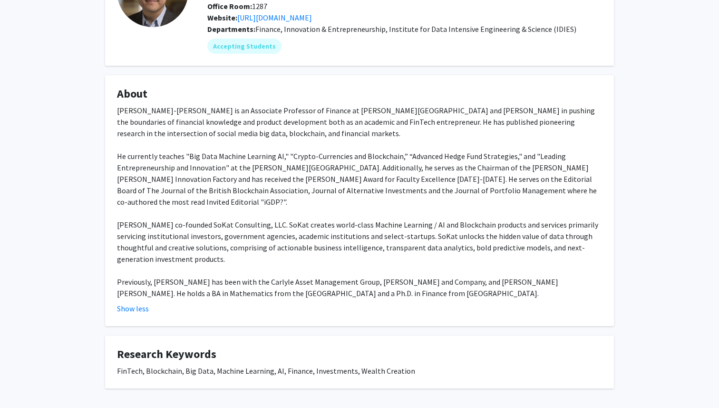
scroll to position [104, 0]
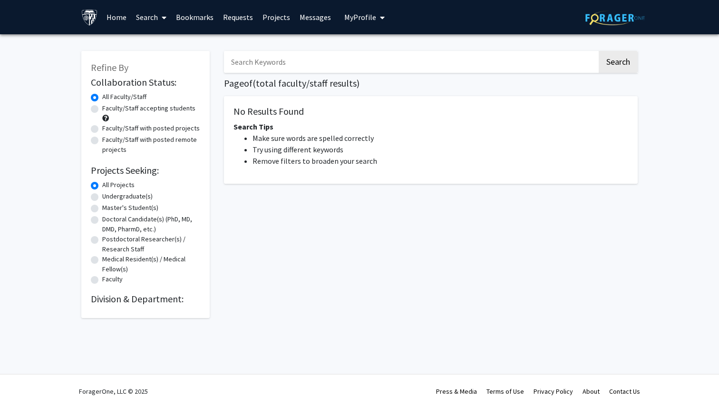
click at [190, 18] on link "Bookmarks" at bounding box center [194, 16] width 47 height 33
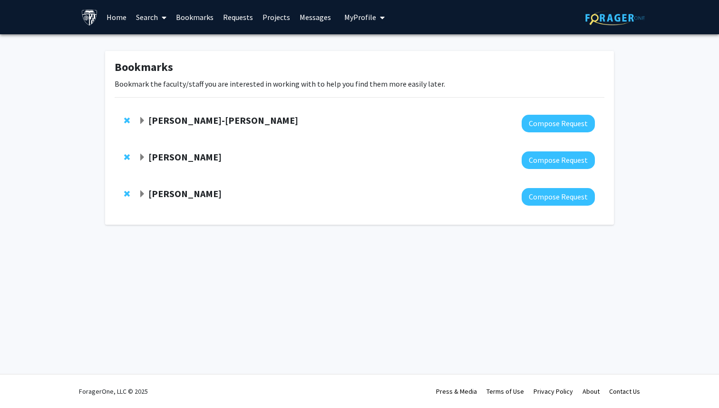
click at [143, 18] on link "Search" at bounding box center [151, 16] width 40 height 33
click at [157, 41] on span "Faculty/Staff" at bounding box center [166, 43] width 70 height 19
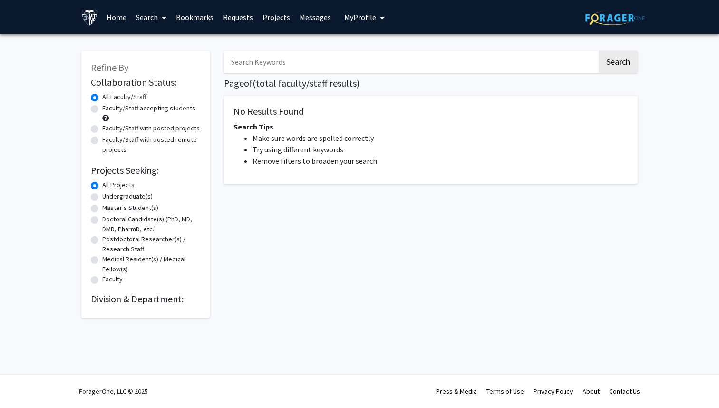
click at [120, 303] on h2 "Division & Department:" at bounding box center [145, 298] width 109 height 11
click at [271, 60] on input "Search Keywords" at bounding box center [410, 62] width 373 height 22
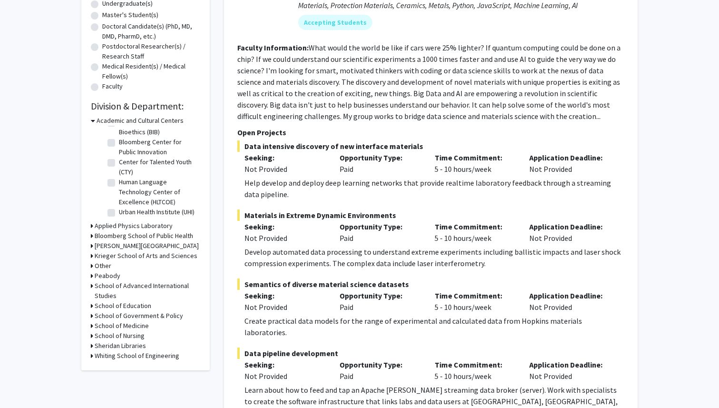
scroll to position [193, 0]
click at [126, 243] on h3 "[PERSON_NAME][GEOGRAPHIC_DATA]" at bounding box center [147, 245] width 104 height 10
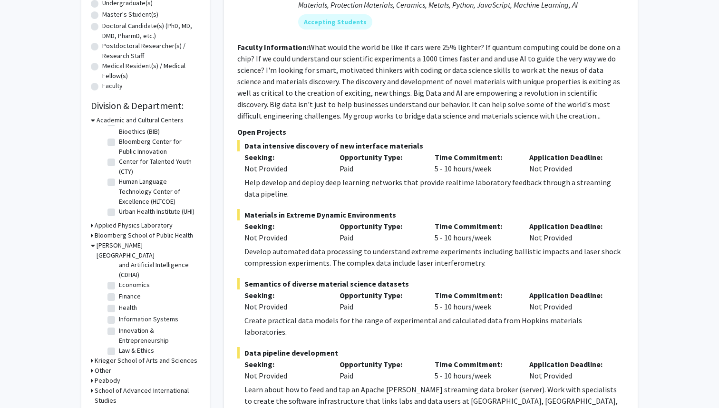
scroll to position [85, 0]
click at [119, 285] on label "Finance" at bounding box center [130, 290] width 22 height 10
click at [119, 285] on input "Finance" at bounding box center [122, 288] width 6 height 6
checkbox input "true"
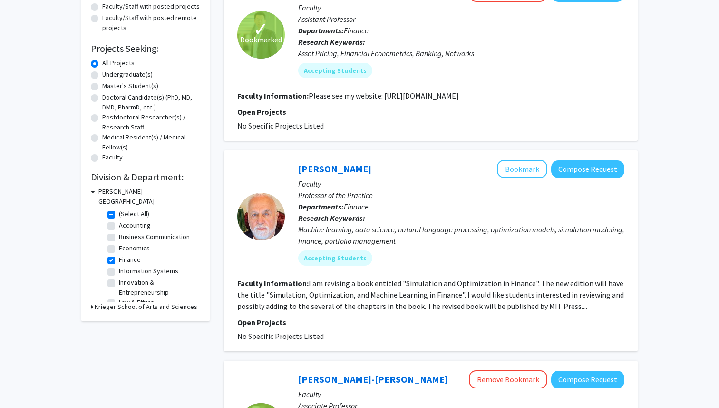
scroll to position [145, 0]
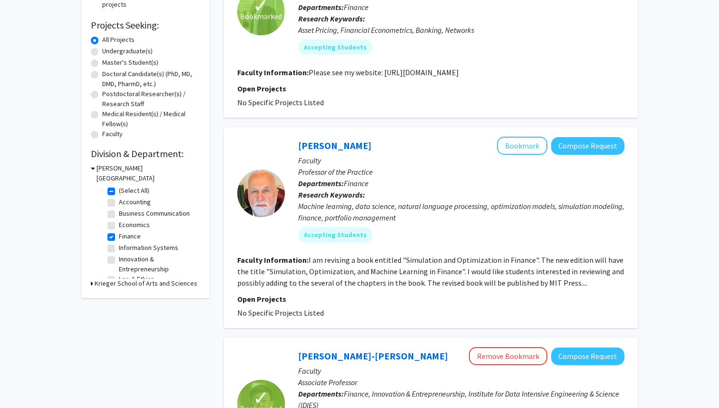
click at [119, 220] on label "Economics" at bounding box center [134, 225] width 31 height 10
click at [119, 220] on input "Economics" at bounding box center [122, 223] width 6 height 6
checkbox input "true"
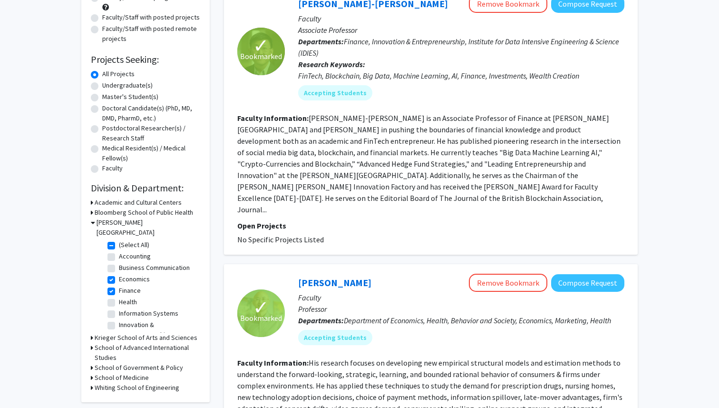
scroll to position [191, 0]
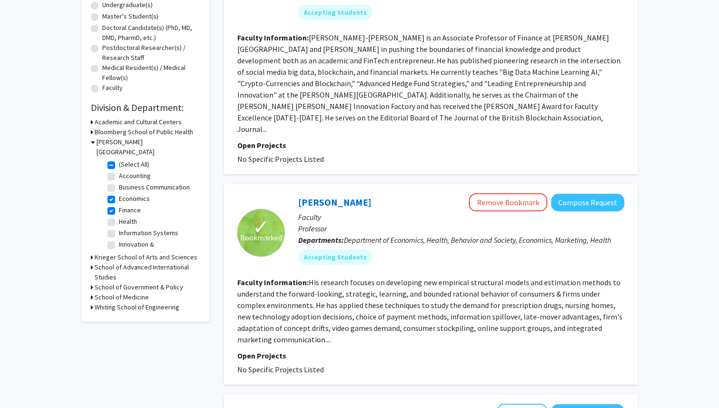
click at [110, 252] on h3 "Krieger School of Arts and Sciences" at bounding box center [146, 257] width 103 height 10
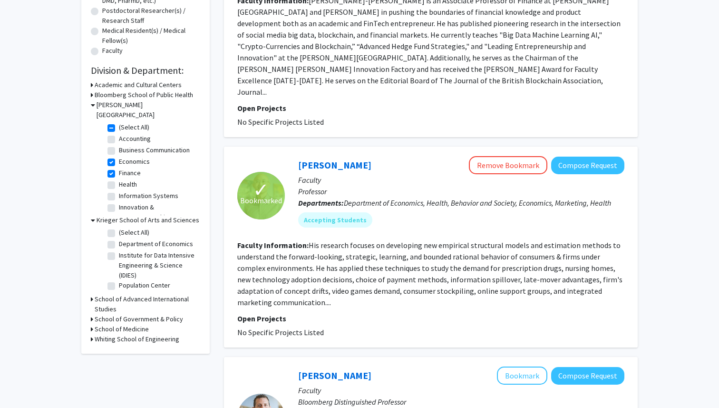
scroll to position [241, 0]
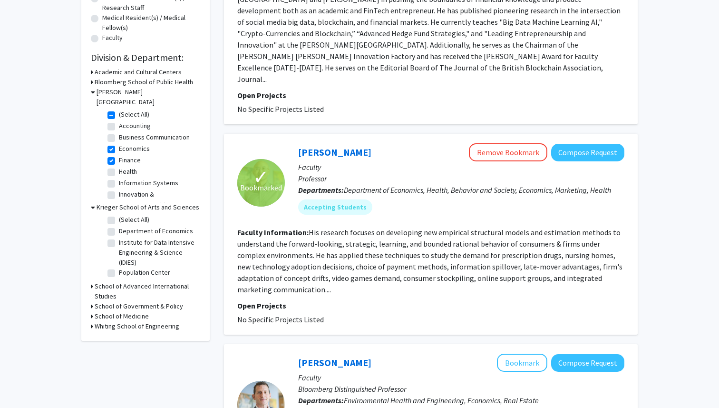
click at [119, 226] on label "Department of Economics" at bounding box center [156, 231] width 74 height 10
click at [119, 226] on input "Department of Economics" at bounding box center [122, 229] width 6 height 6
checkbox input "true"
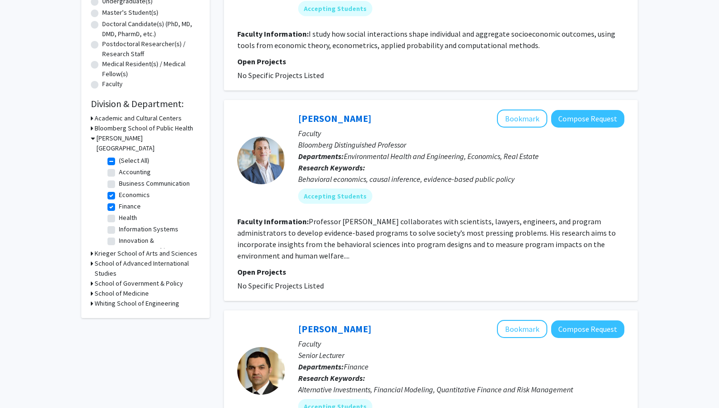
scroll to position [255, 0]
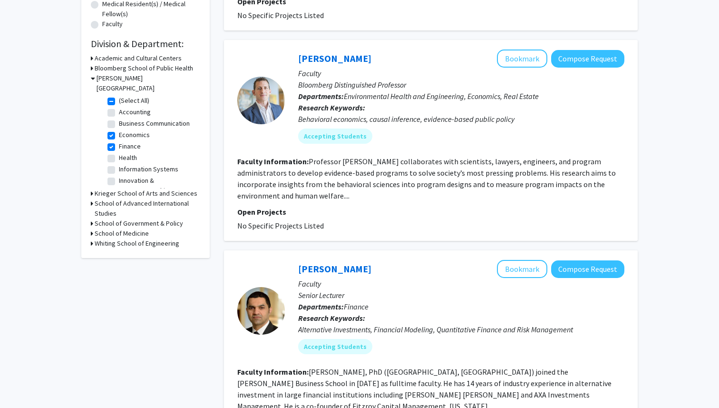
click at [131, 188] on h3 "Krieger School of Arts and Sciences" at bounding box center [146, 193] width 103 height 10
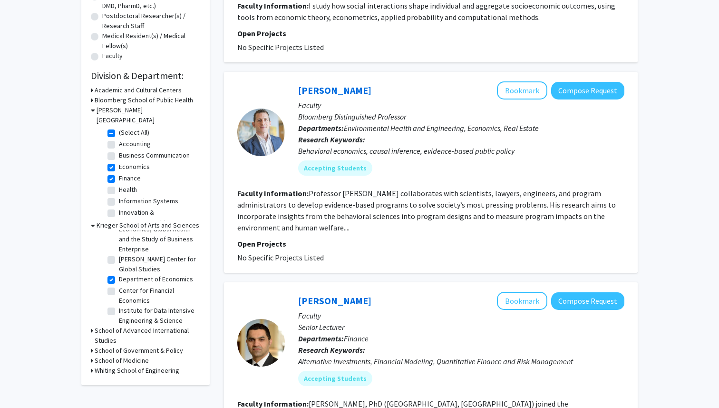
scroll to position [69, 0]
click at [142, 267] on label "Center for Financial Economics" at bounding box center [158, 277] width 79 height 20
click at [125, 267] on input "Center for Financial Economics" at bounding box center [122, 270] width 6 height 6
checkbox input "true"
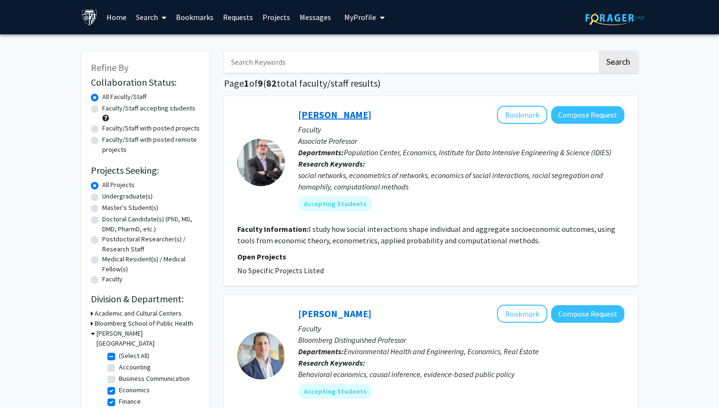
click at [344, 114] on link "[PERSON_NAME]" at bounding box center [334, 114] width 73 height 12
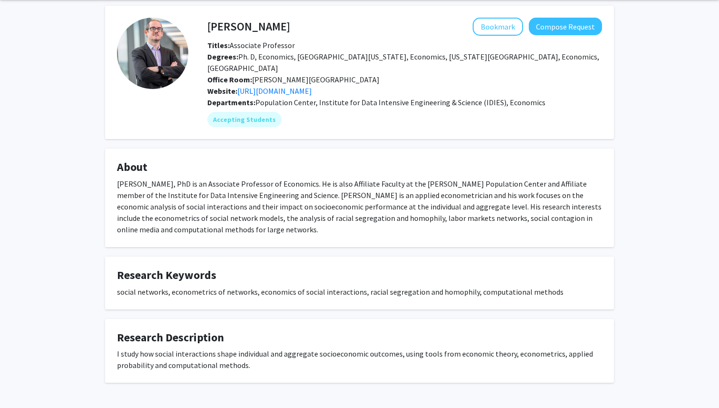
scroll to position [35, 0]
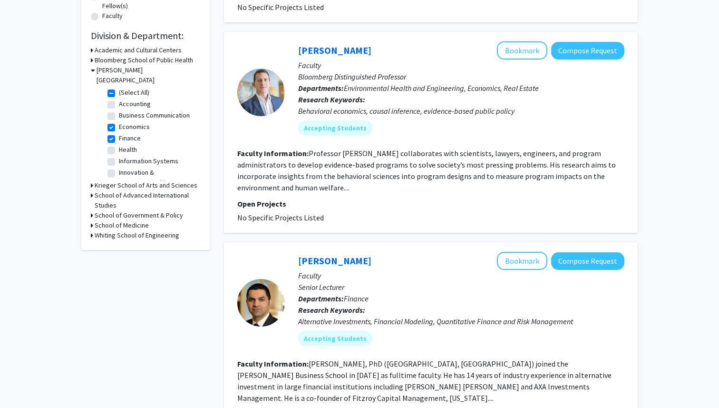
scroll to position [265, 0]
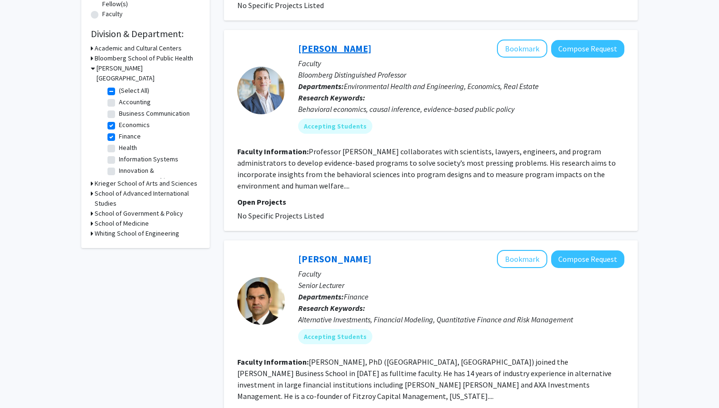
click at [327, 46] on link "[PERSON_NAME]" at bounding box center [334, 48] width 73 height 12
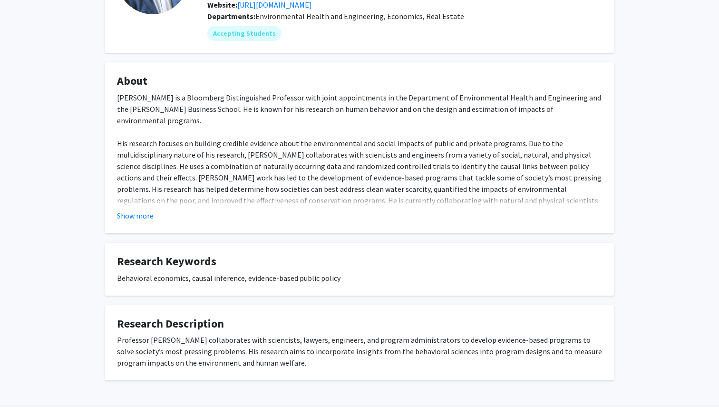
scroll to position [110, 0]
click at [143, 212] on button "Show more" at bounding box center [135, 215] width 37 height 11
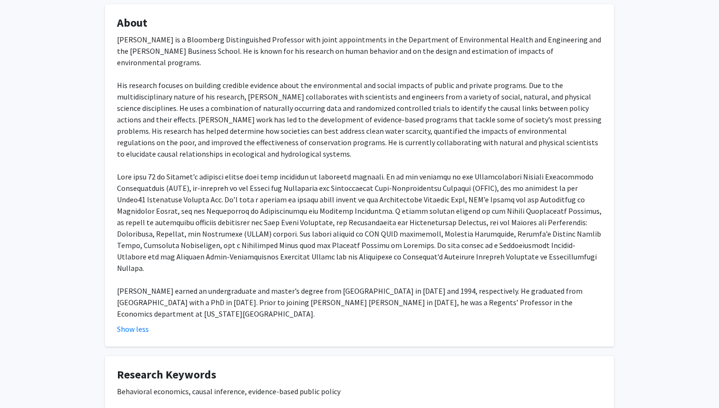
scroll to position [173, 0]
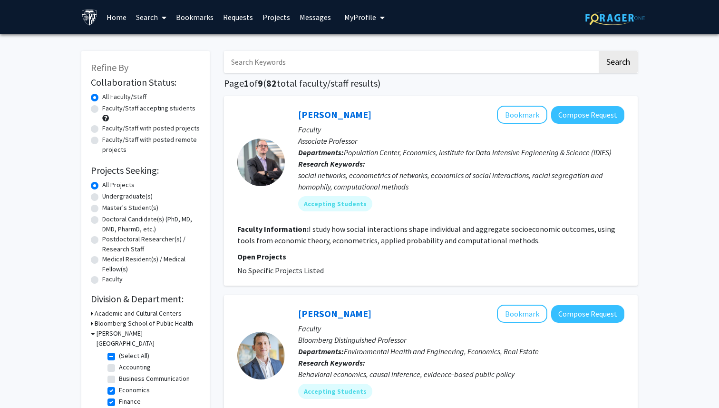
click at [198, 14] on link "Bookmarks" at bounding box center [194, 16] width 47 height 33
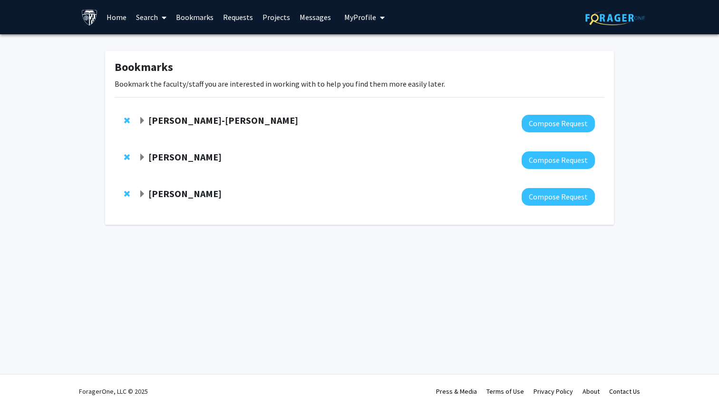
click at [210, 126] on div "[PERSON_NAME]-[PERSON_NAME]" at bounding box center [241, 121] width 206 height 12
click at [146, 118] on span "Expand Jim Kyung-Soo Liew Bookmark" at bounding box center [142, 121] width 8 height 8
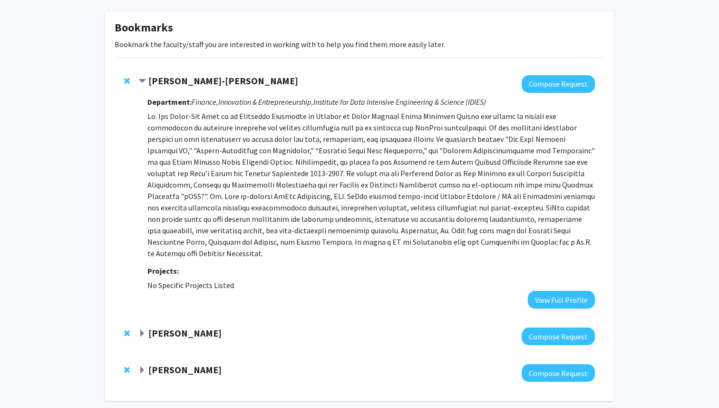
scroll to position [69, 0]
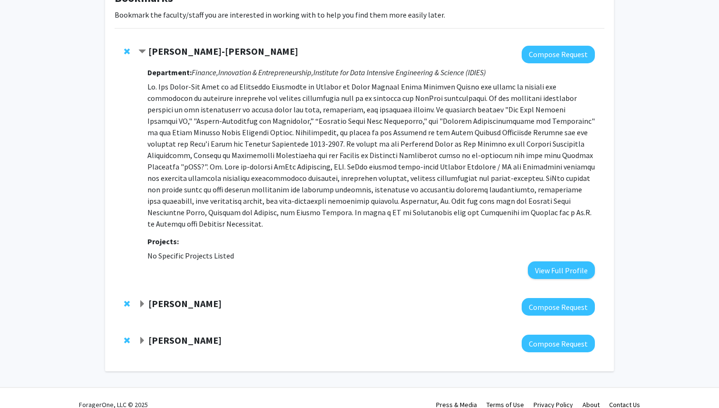
click at [140, 300] on span "Expand Yinan Su Bookmark" at bounding box center [142, 304] width 8 height 8
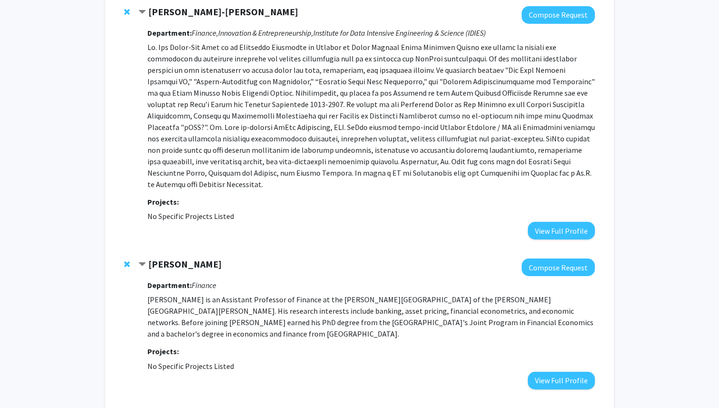
scroll to position [172, 0]
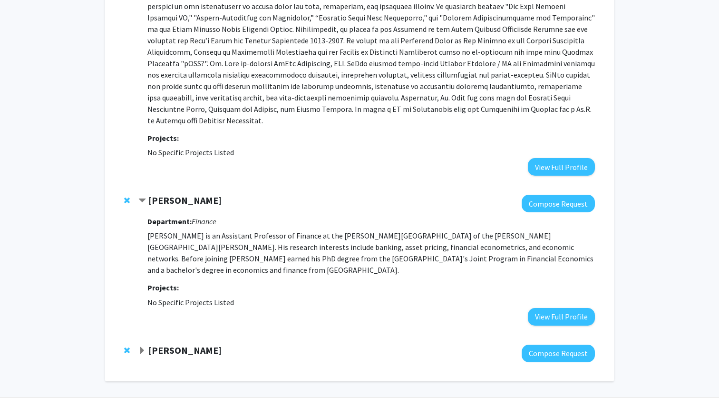
click at [143, 347] on span "Expand Andrew Ching Bookmark" at bounding box center [142, 351] width 8 height 8
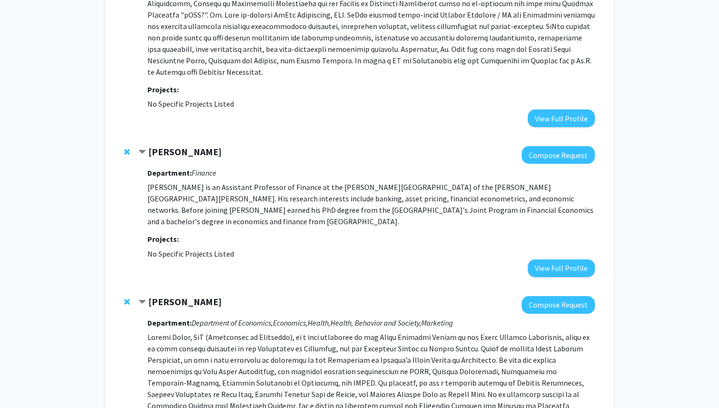
scroll to position [220, 0]
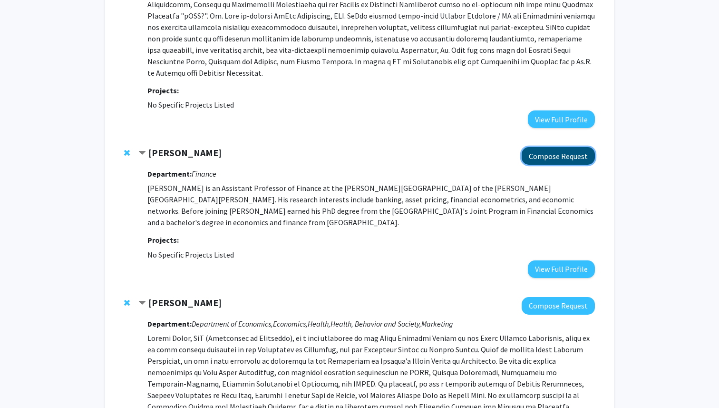
click at [576, 147] on button "Compose Request" at bounding box center [558, 156] width 73 height 18
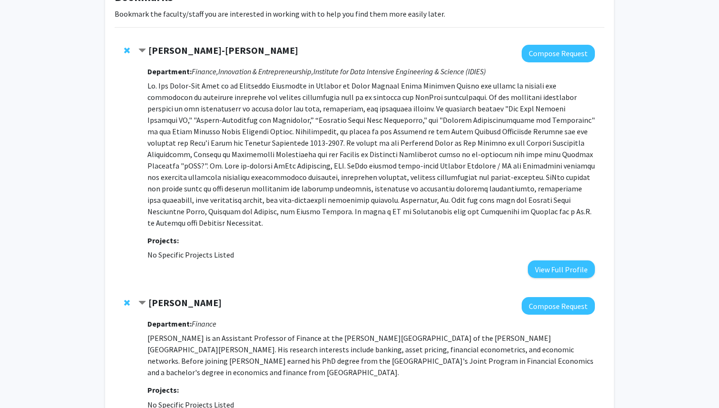
scroll to position [71, 0]
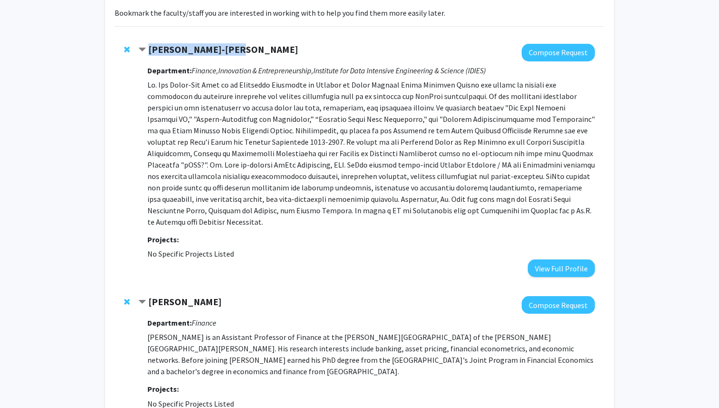
drag, startPoint x: 236, startPoint y: 53, endPoint x: 145, endPoint y: 54, distance: 90.4
click at [144, 54] on div "[PERSON_NAME]-[PERSON_NAME]" at bounding box center [241, 50] width 206 height 12
copy div "[PERSON_NAME]-[PERSON_NAME]"
click at [422, 195] on p at bounding box center [371, 153] width 448 height 148
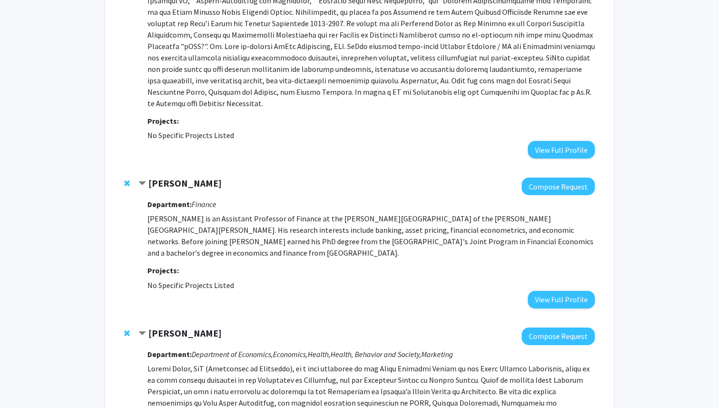
scroll to position [199, 0]
